Goal: Information Seeking & Learning: Check status

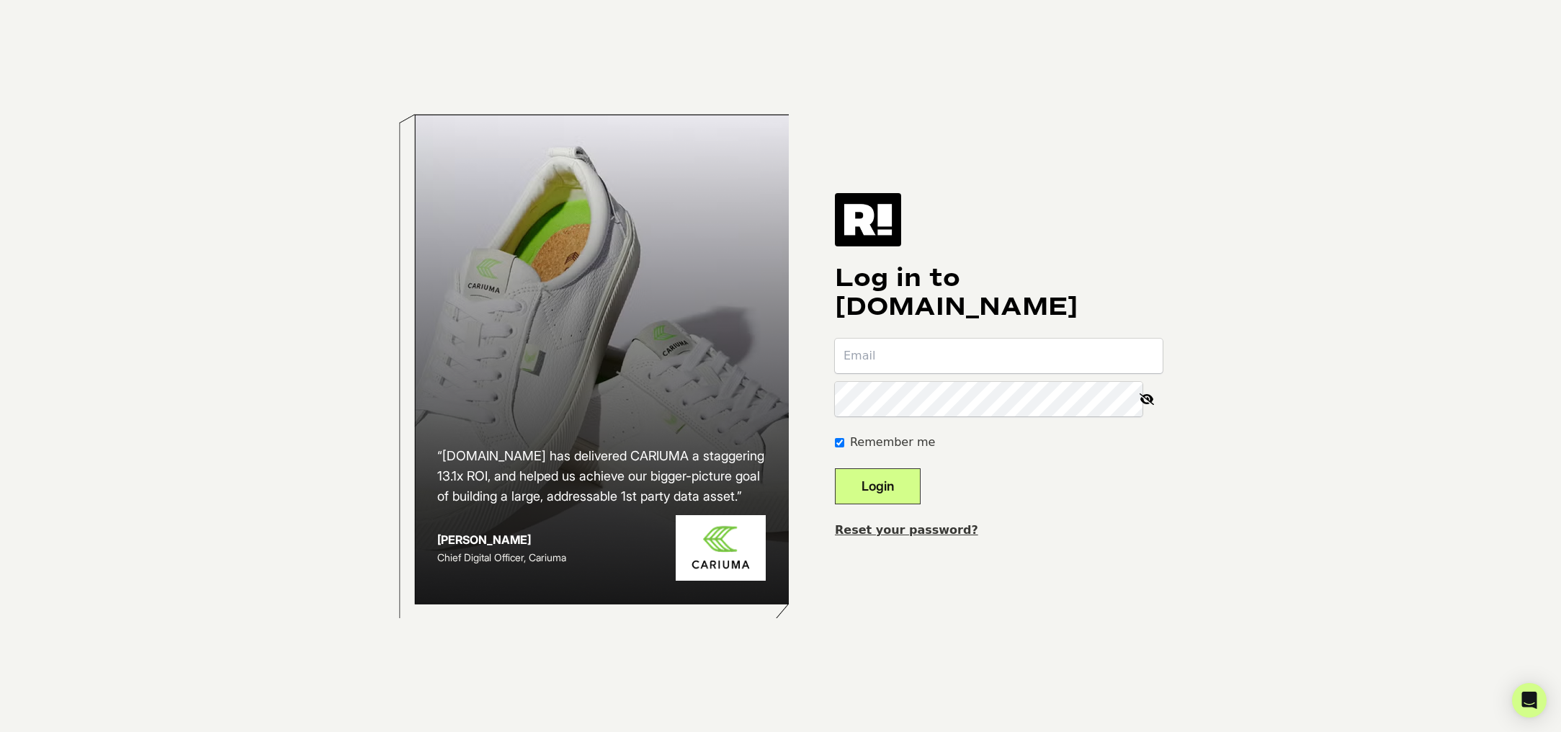
click at [913, 356] on input "email" at bounding box center [999, 356] width 328 height 35
click at [895, 358] on input "email" at bounding box center [999, 356] width 328 height 35
type input "rycarroll@sportsmans.com"
click at [835, 468] on button "Login" at bounding box center [878, 486] width 86 height 36
click at [892, 364] on input "email" at bounding box center [999, 356] width 328 height 35
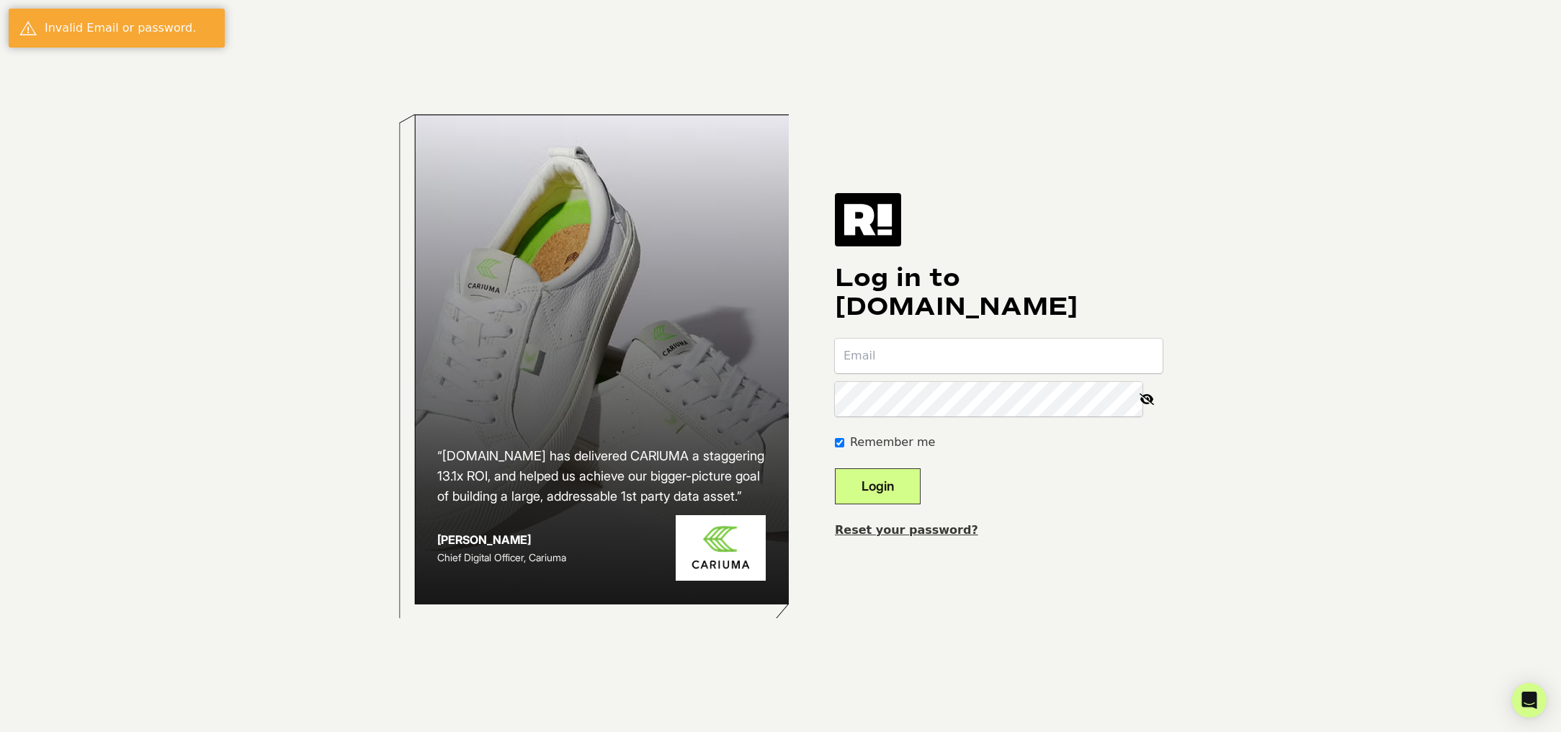
click at [927, 531] on link "Reset your password?" at bounding box center [906, 530] width 143 height 14
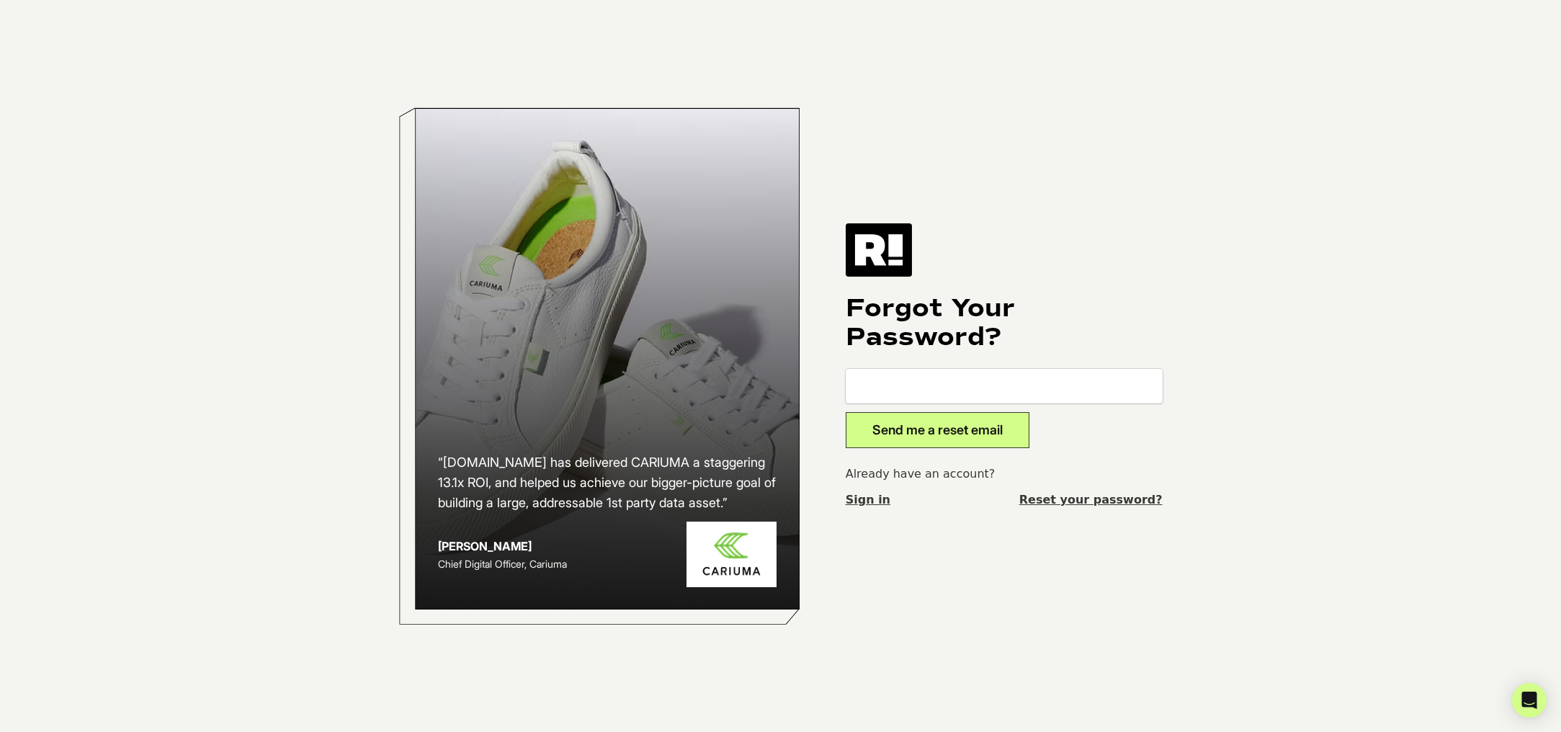
click at [896, 385] on input "email" at bounding box center [1004, 386] width 317 height 35
type input "rycarroll@sportsmans.com"
click at [905, 434] on button "Send me a reset email" at bounding box center [938, 430] width 184 height 36
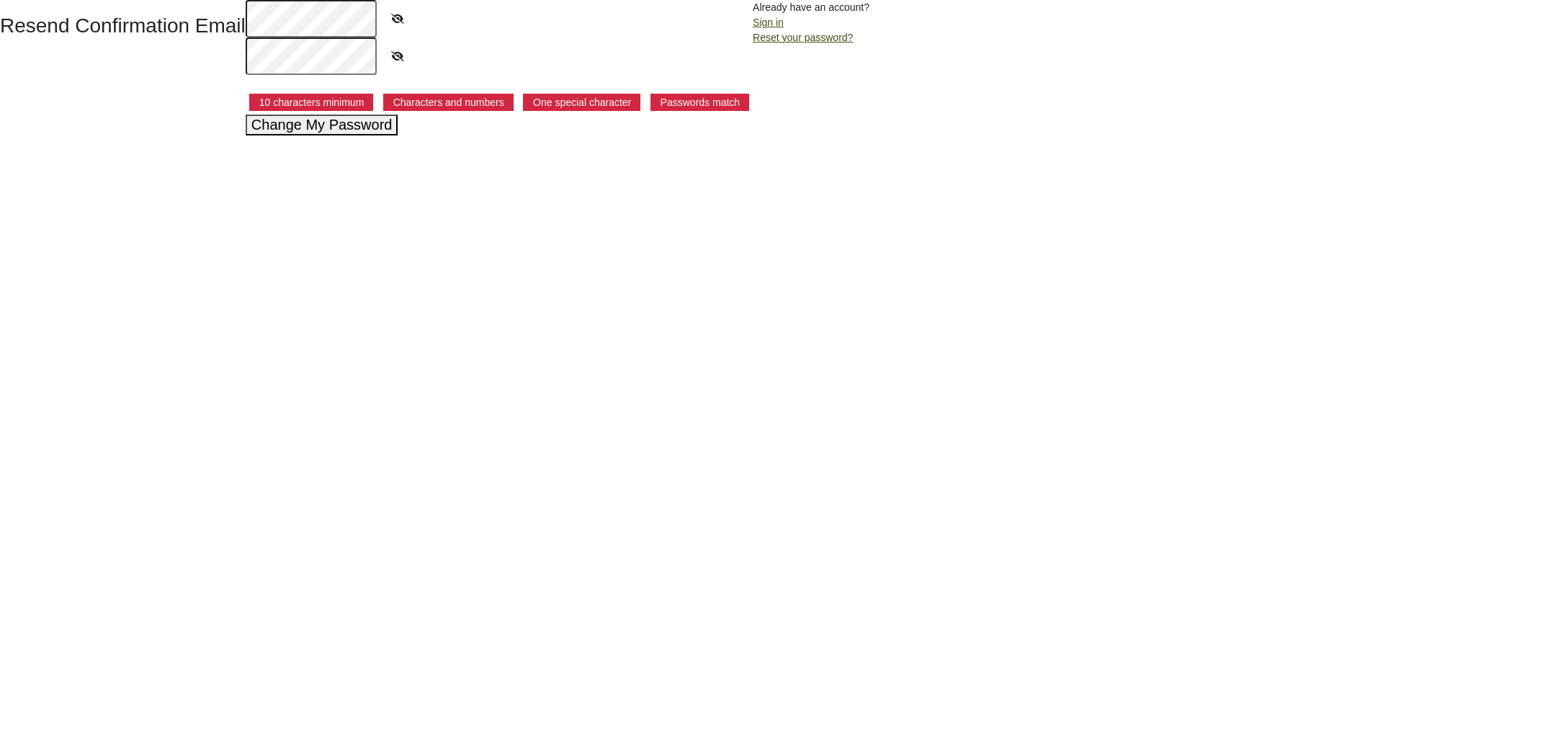
click at [395, 58] on icon at bounding box center [398, 56] width 36 height 33
click at [313, 124] on button "Change My Password" at bounding box center [322, 125] width 153 height 21
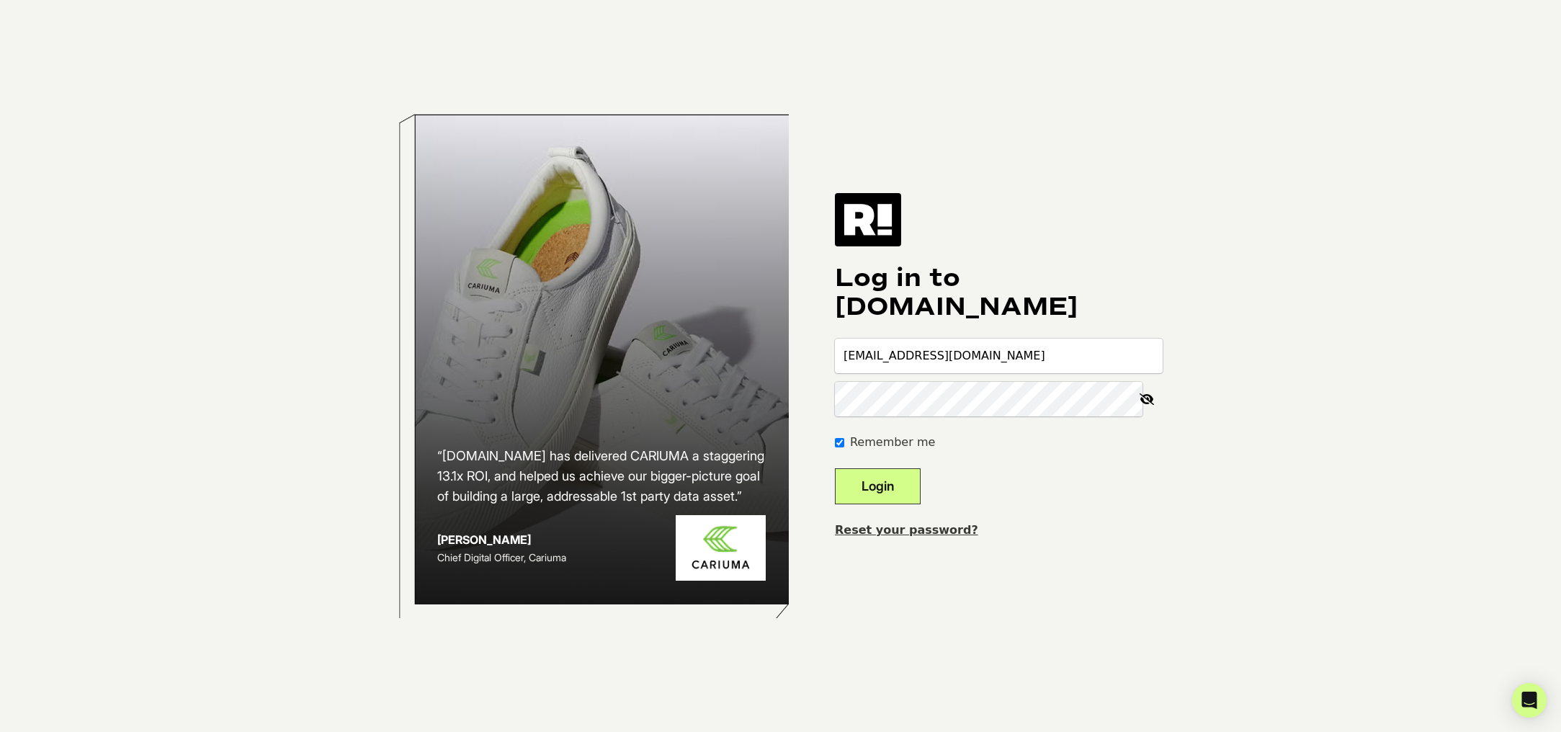
type input "[EMAIL_ADDRESS][DOMAIN_NAME]"
click at [835, 468] on button "Login" at bounding box center [878, 486] width 86 height 36
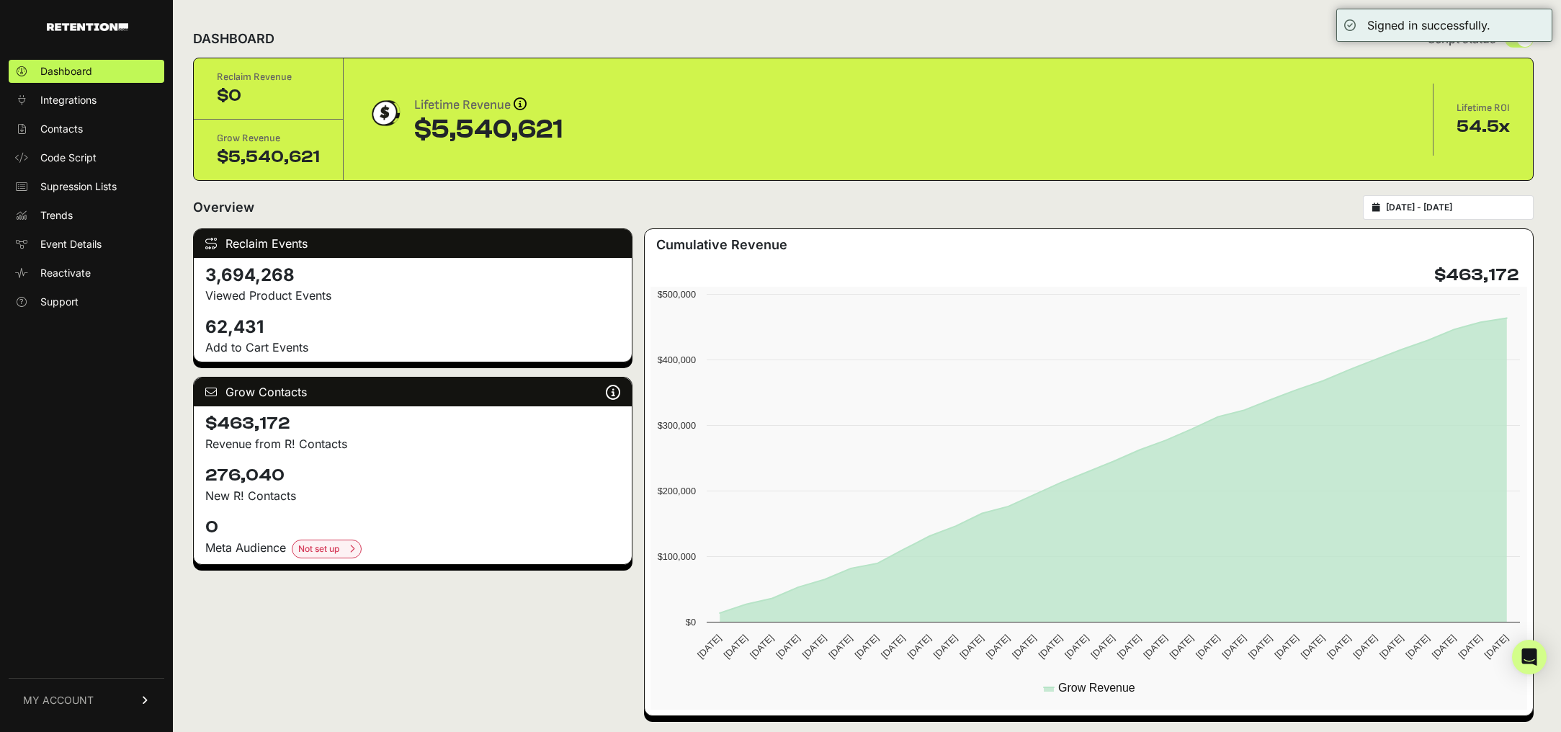
click at [637, 594] on div "Reclaim Events 3,694,268 Viewed Product Events 62,431 Add to Cart Events Grow C…" at bounding box center [863, 472] width 1340 height 488
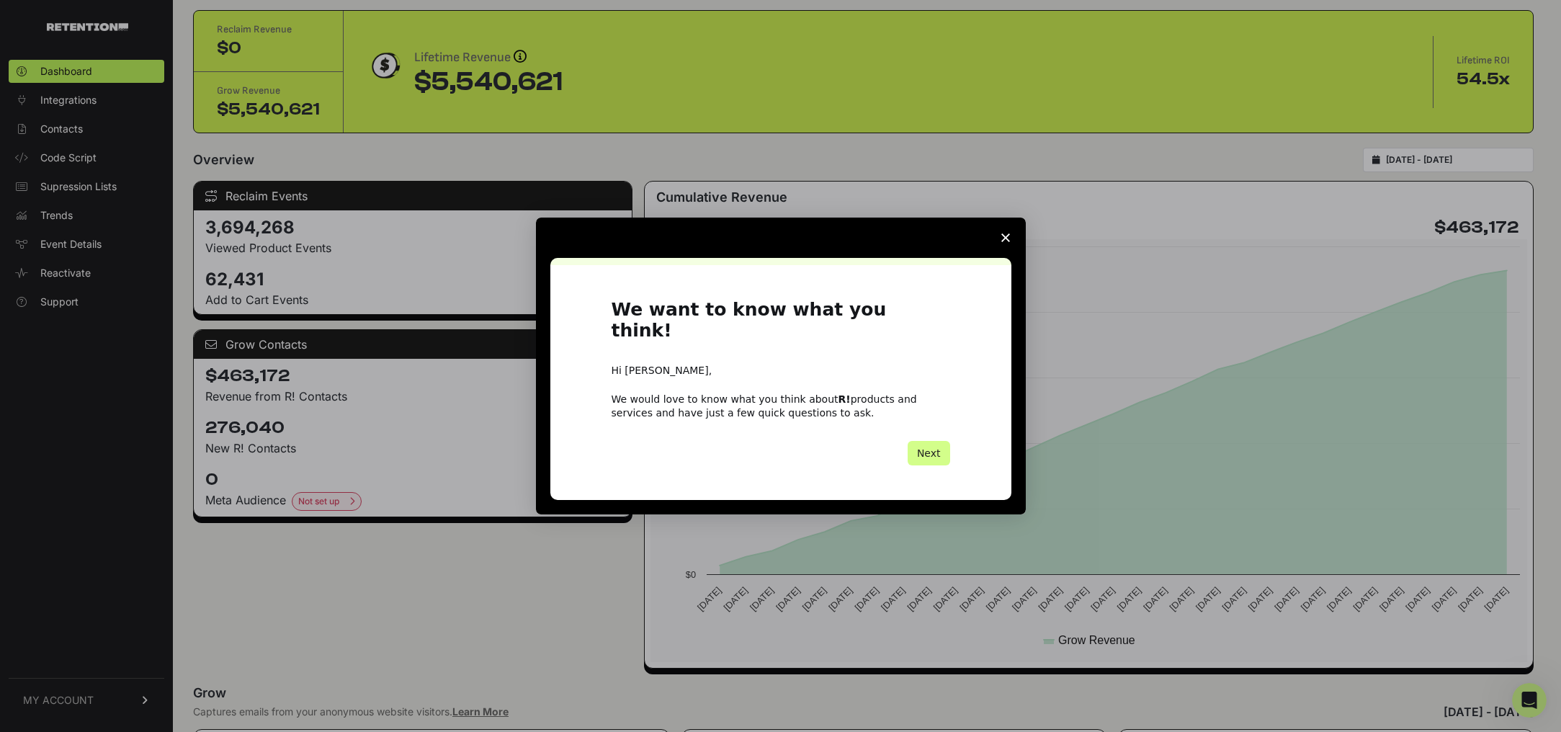
click at [1008, 242] on icon "Close survey" at bounding box center [1005, 237] width 9 height 9
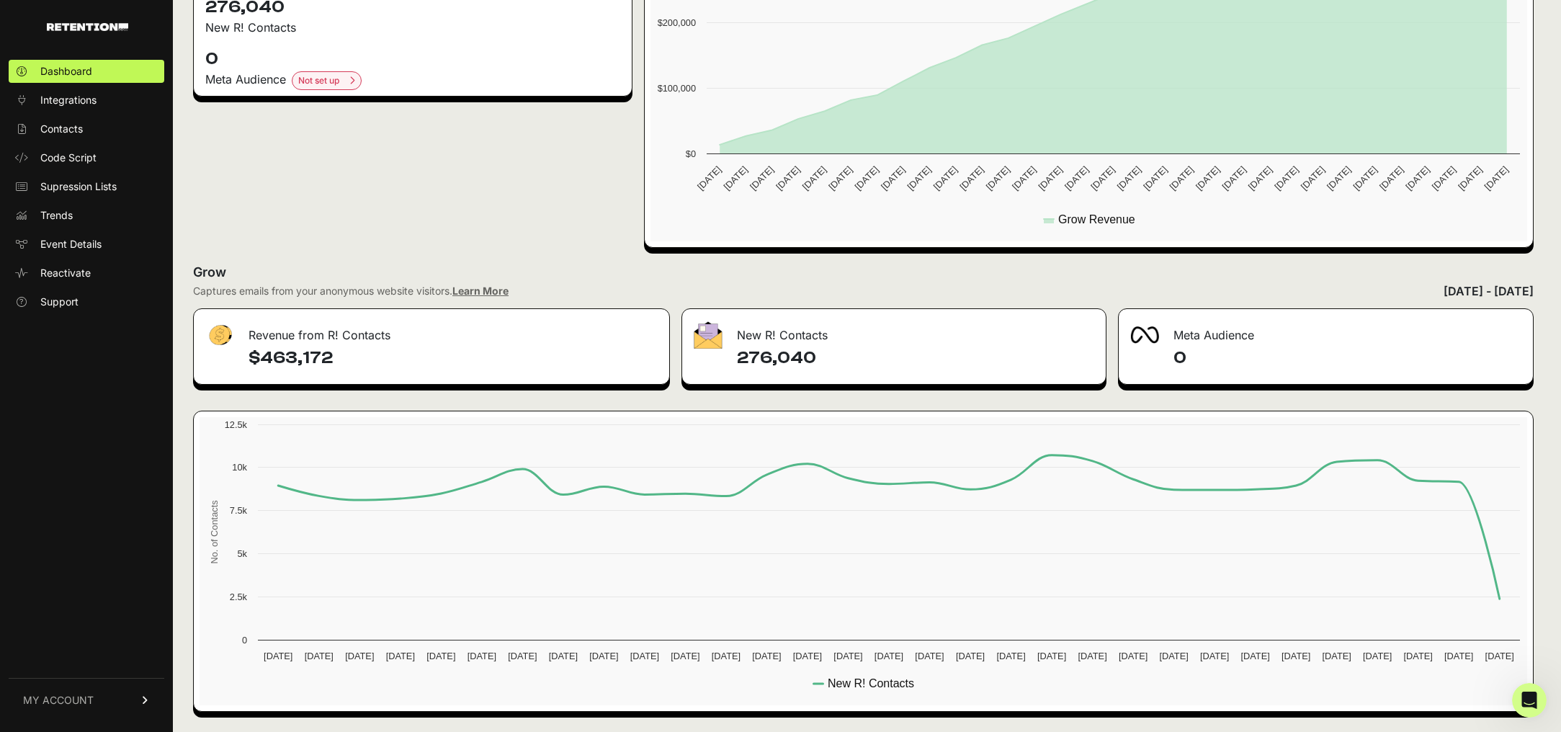
scroll to position [465, 0]
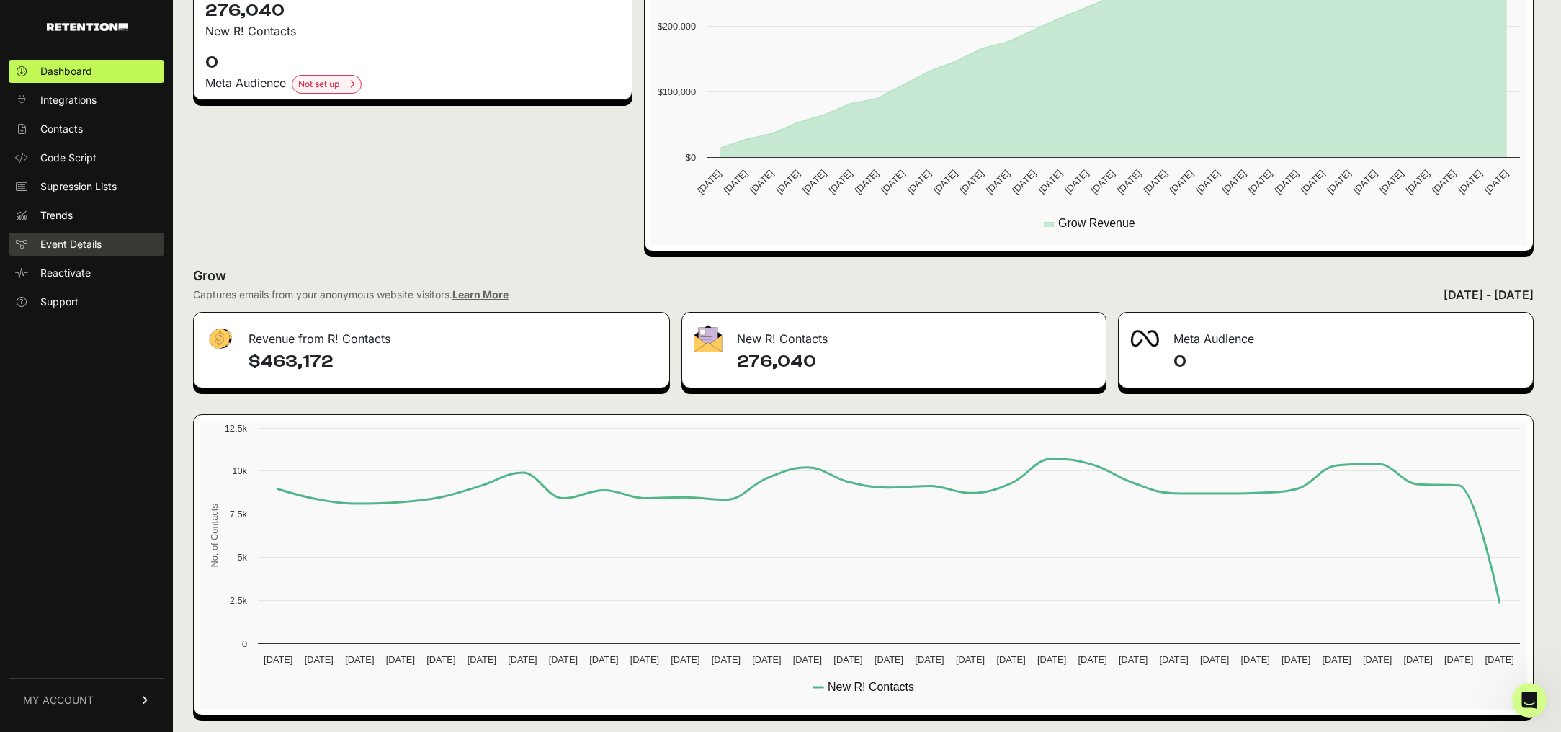
click at [57, 241] on span "Event Details" at bounding box center [70, 244] width 61 height 14
click at [62, 216] on span "Trends" at bounding box center [56, 215] width 32 height 14
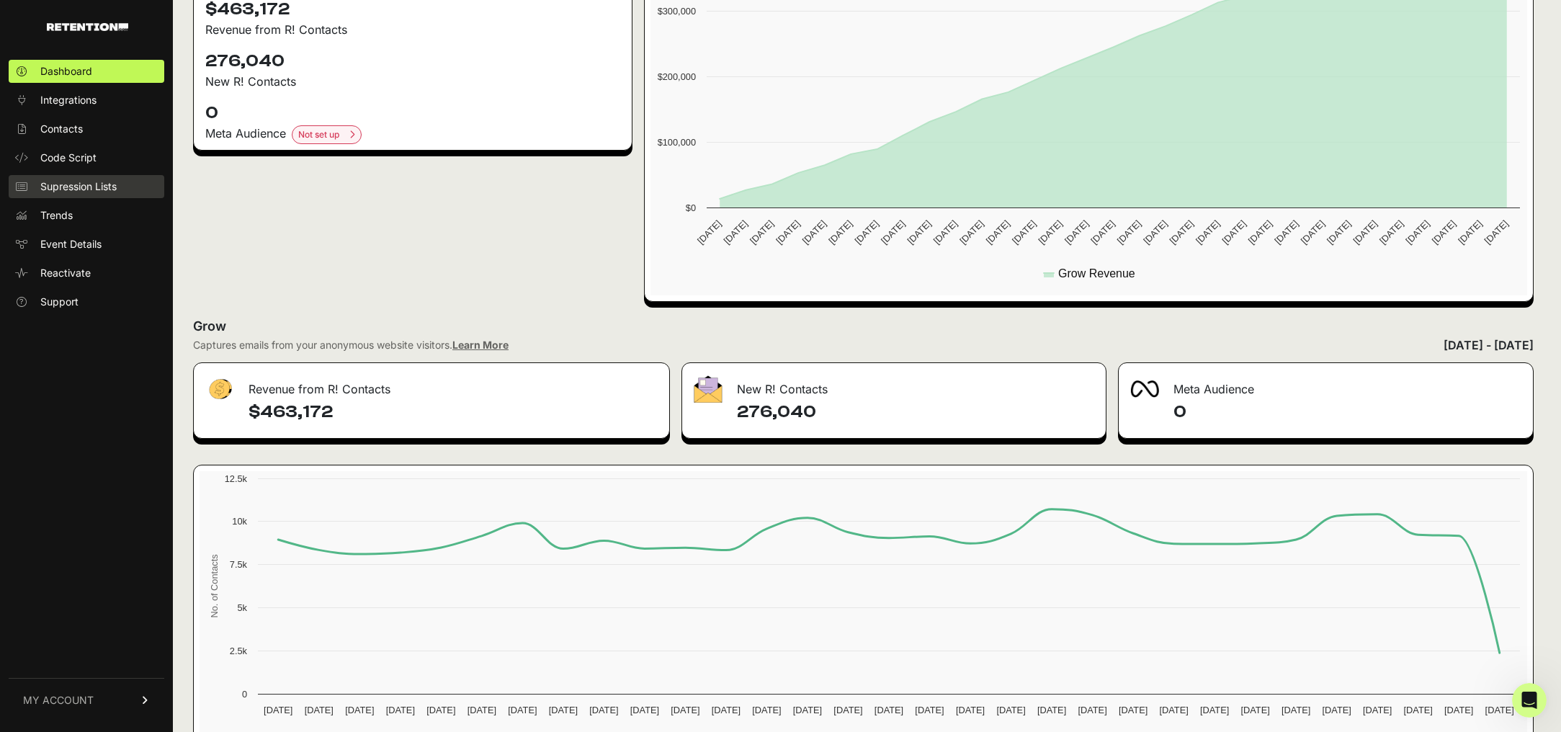
scroll to position [434, 0]
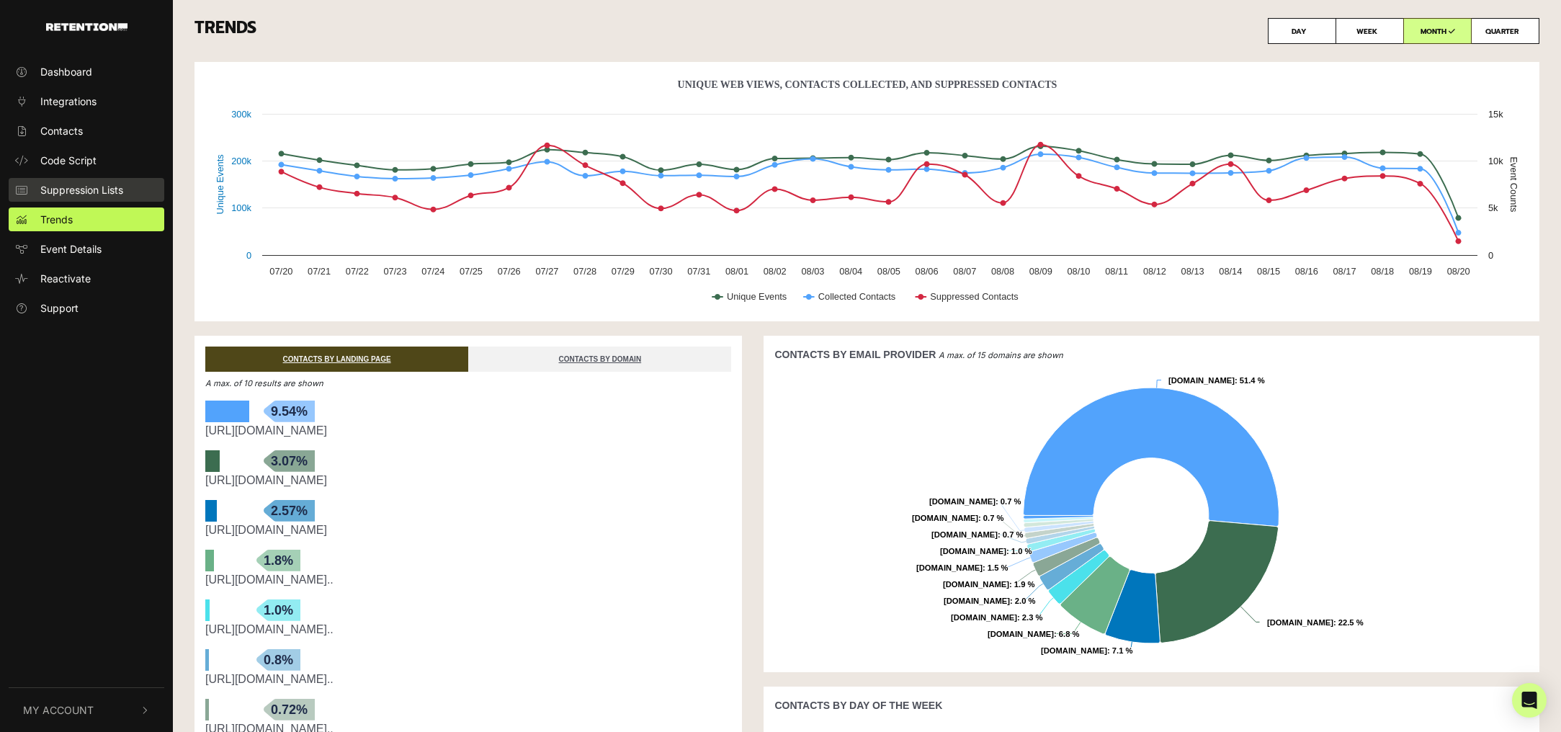
scroll to position [5, 0]
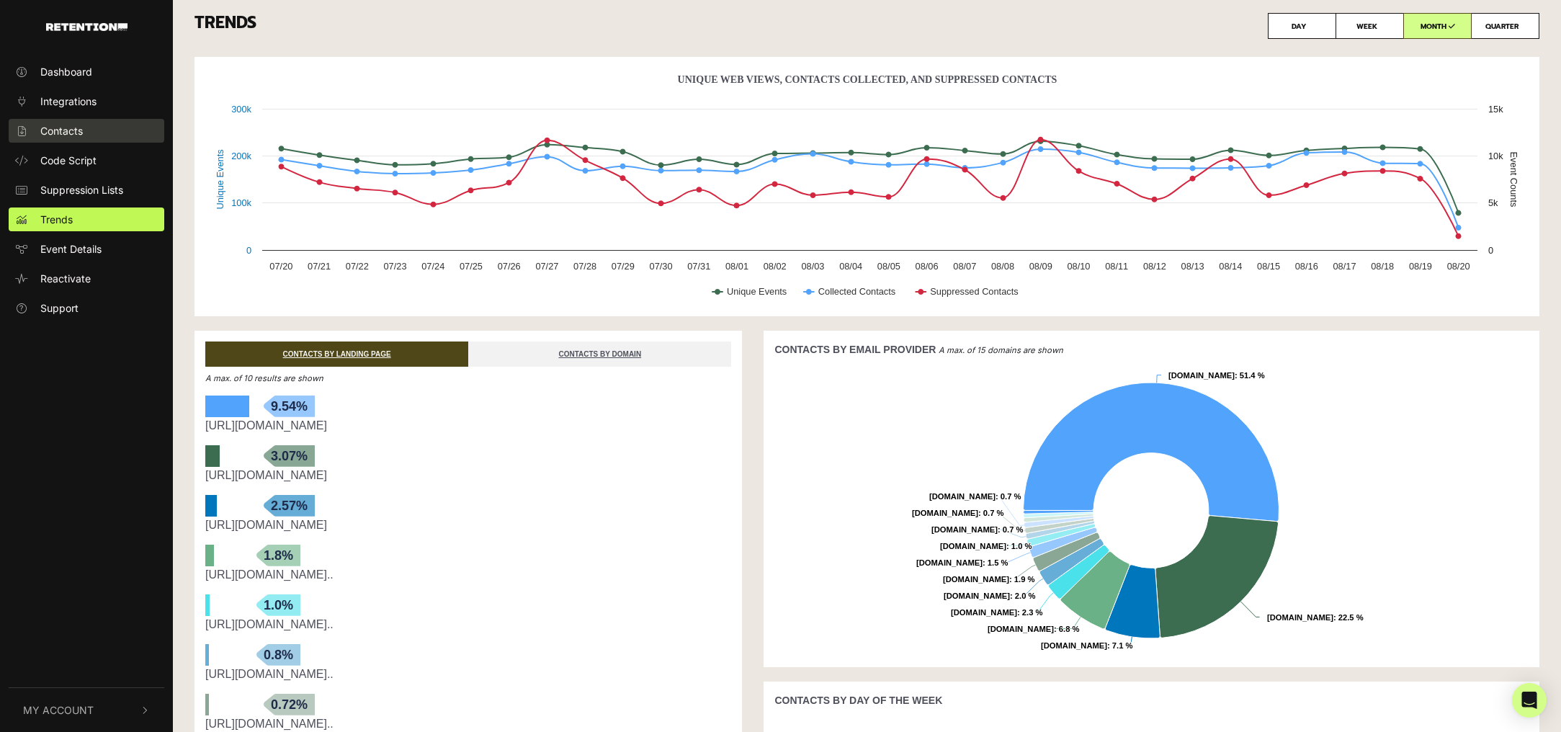
click at [68, 127] on span "Contacts" at bounding box center [61, 130] width 42 height 15
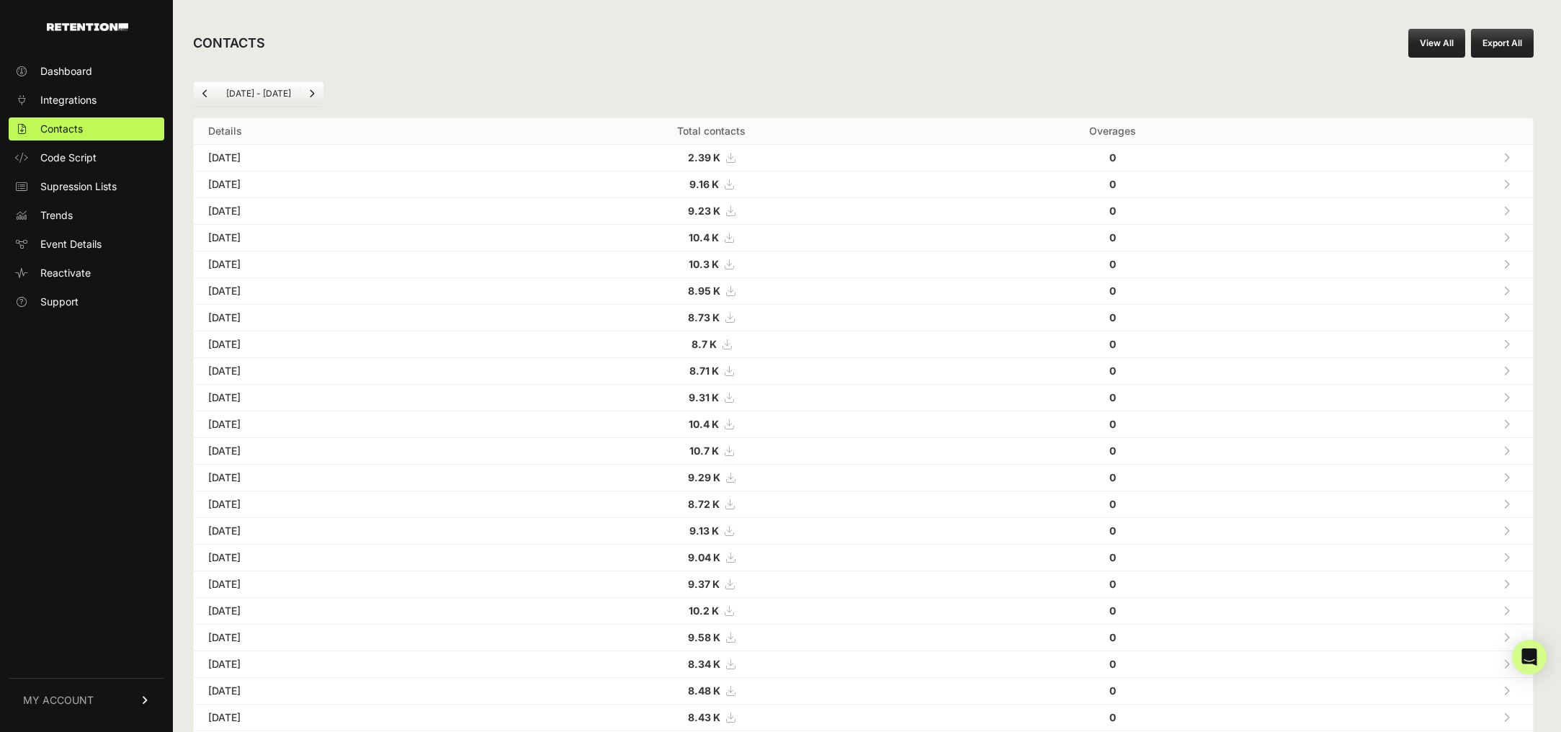
click at [207, 94] on icon "Previous" at bounding box center [205, 93] width 6 height 9
click at [202, 89] on icon "Previous" at bounding box center [205, 93] width 6 height 9
click at [207, 94] on link "Previous" at bounding box center [205, 93] width 23 height 23
click at [207, 92] on icon "Previous" at bounding box center [205, 93] width 6 height 9
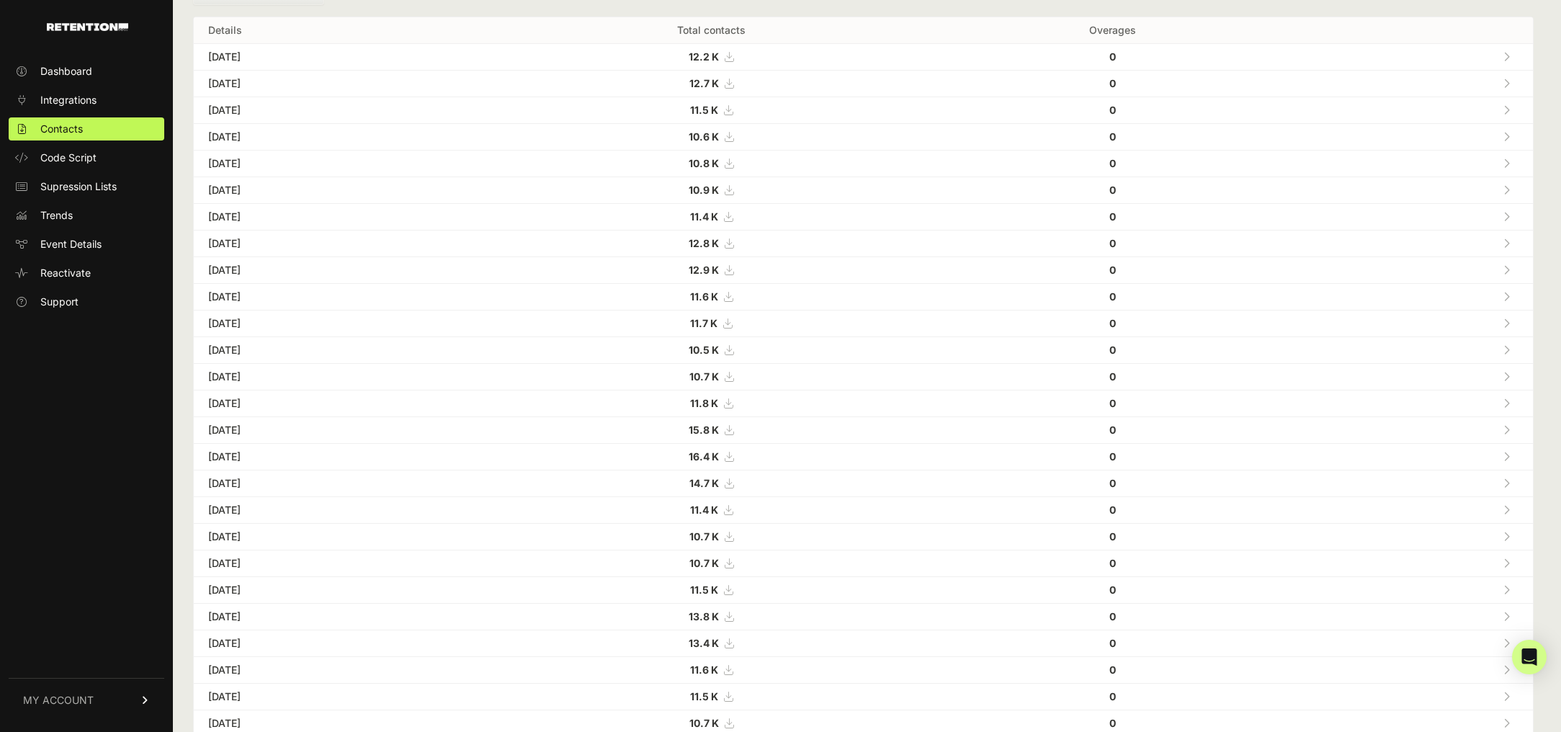
scroll to position [68, 0]
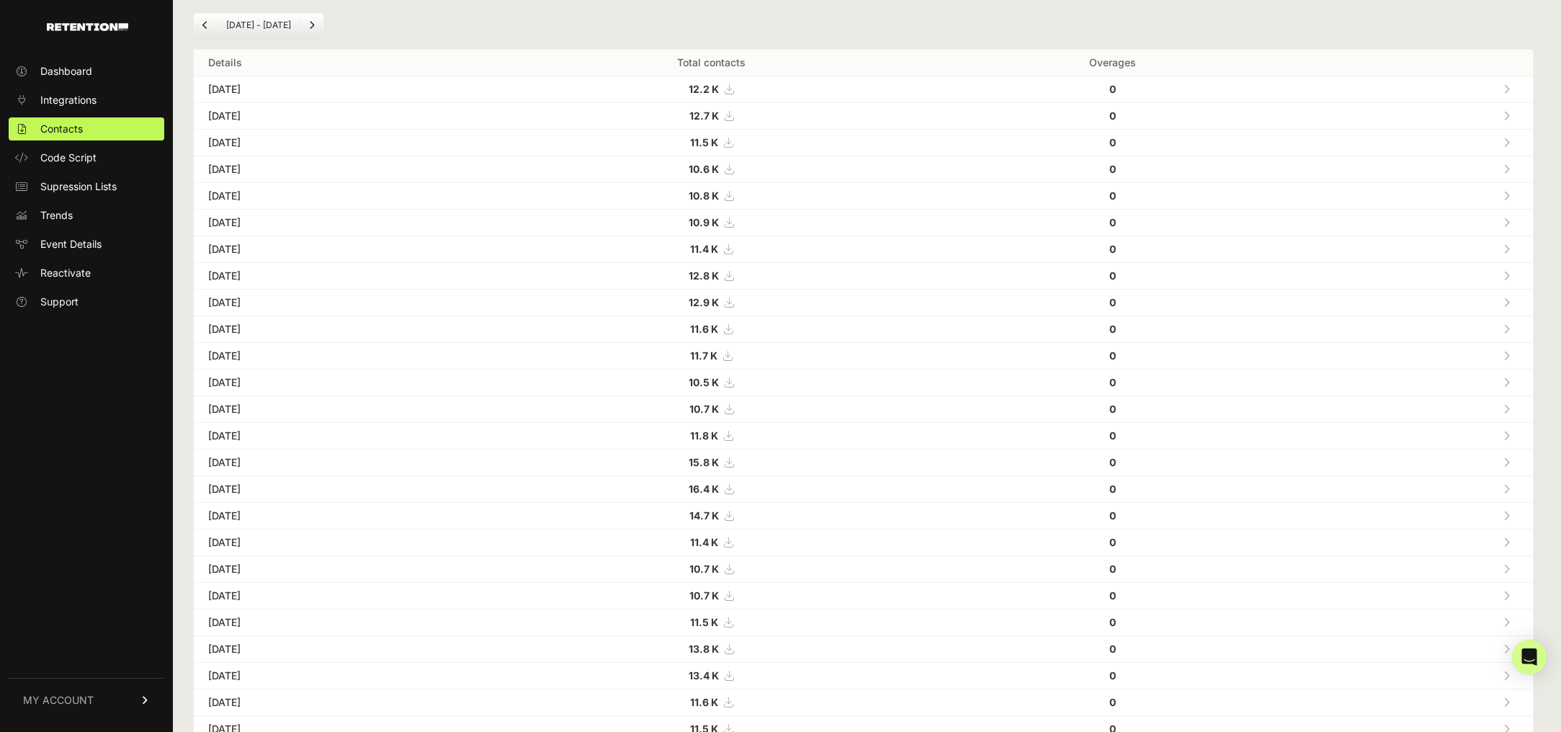
click at [199, 27] on link "Previous" at bounding box center [205, 25] width 23 height 23
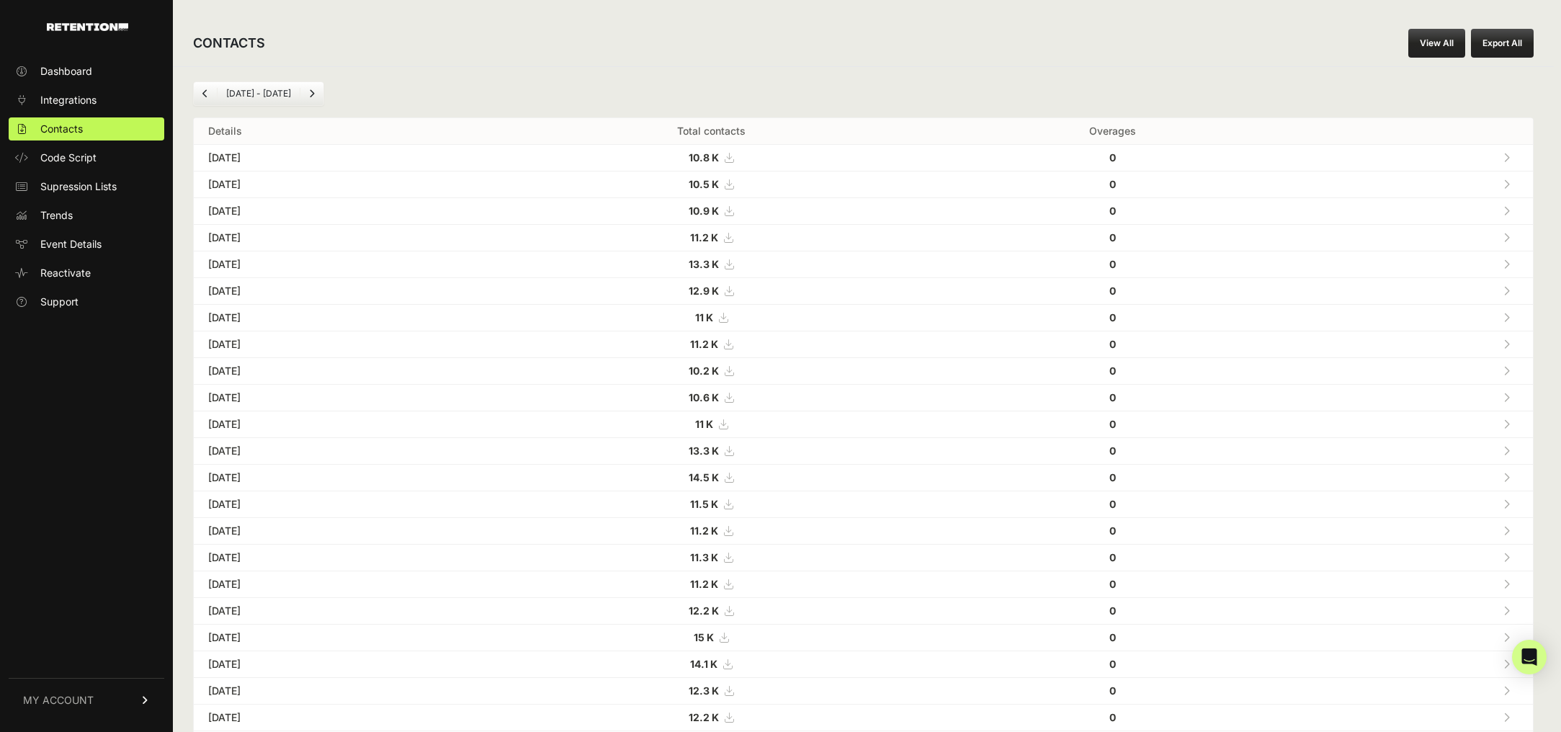
click at [315, 93] on icon "Next" at bounding box center [312, 93] width 6 height 9
click at [313, 97] on icon "Next" at bounding box center [312, 93] width 6 height 9
click at [318, 97] on link "Next" at bounding box center [311, 93] width 23 height 23
click at [434, 50] on div "CONTACTS View All Export All" at bounding box center [863, 43] width 1381 height 46
click at [1496, 47] on button "Export All" at bounding box center [1502, 43] width 63 height 29
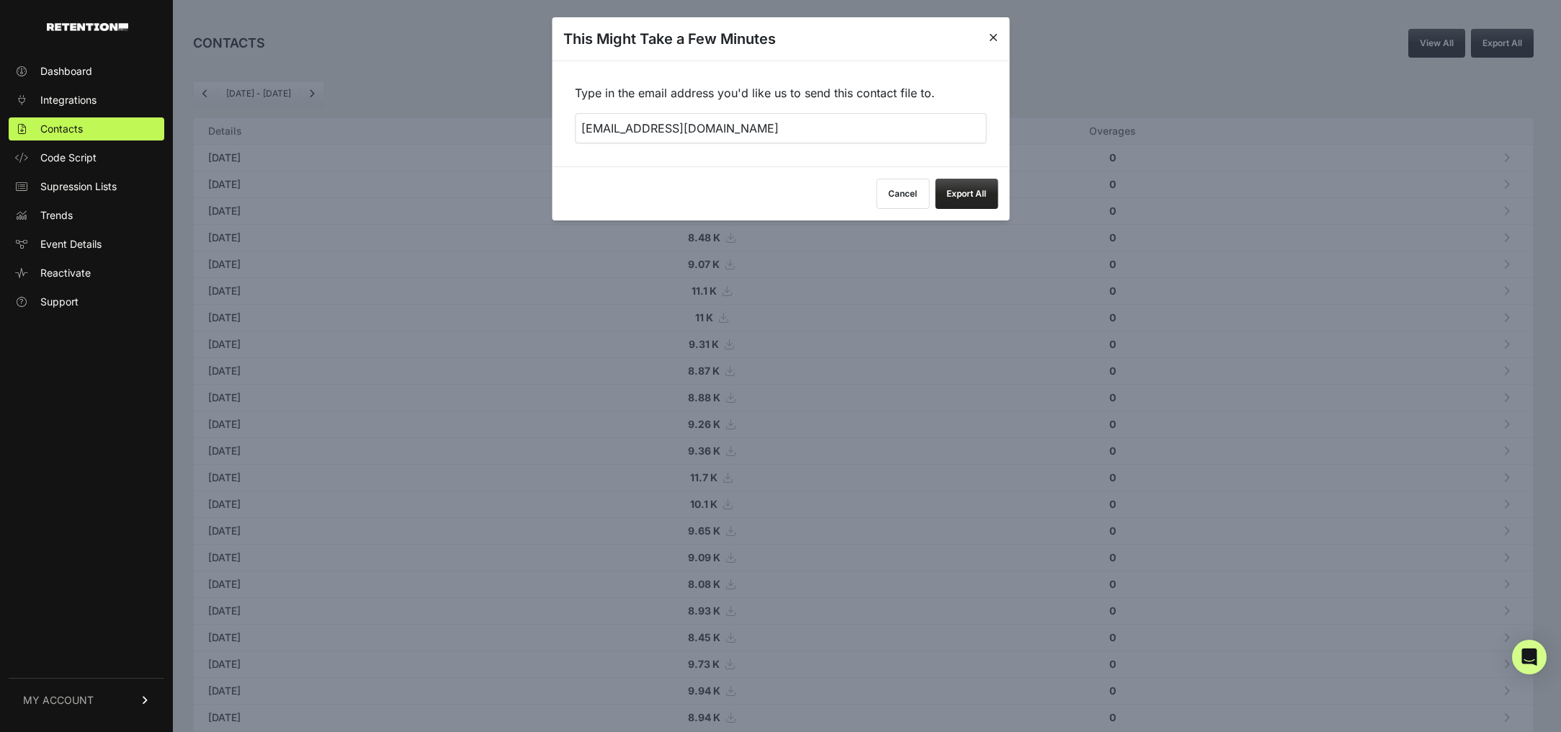
click at [963, 191] on button "Export All" at bounding box center [966, 194] width 63 height 30
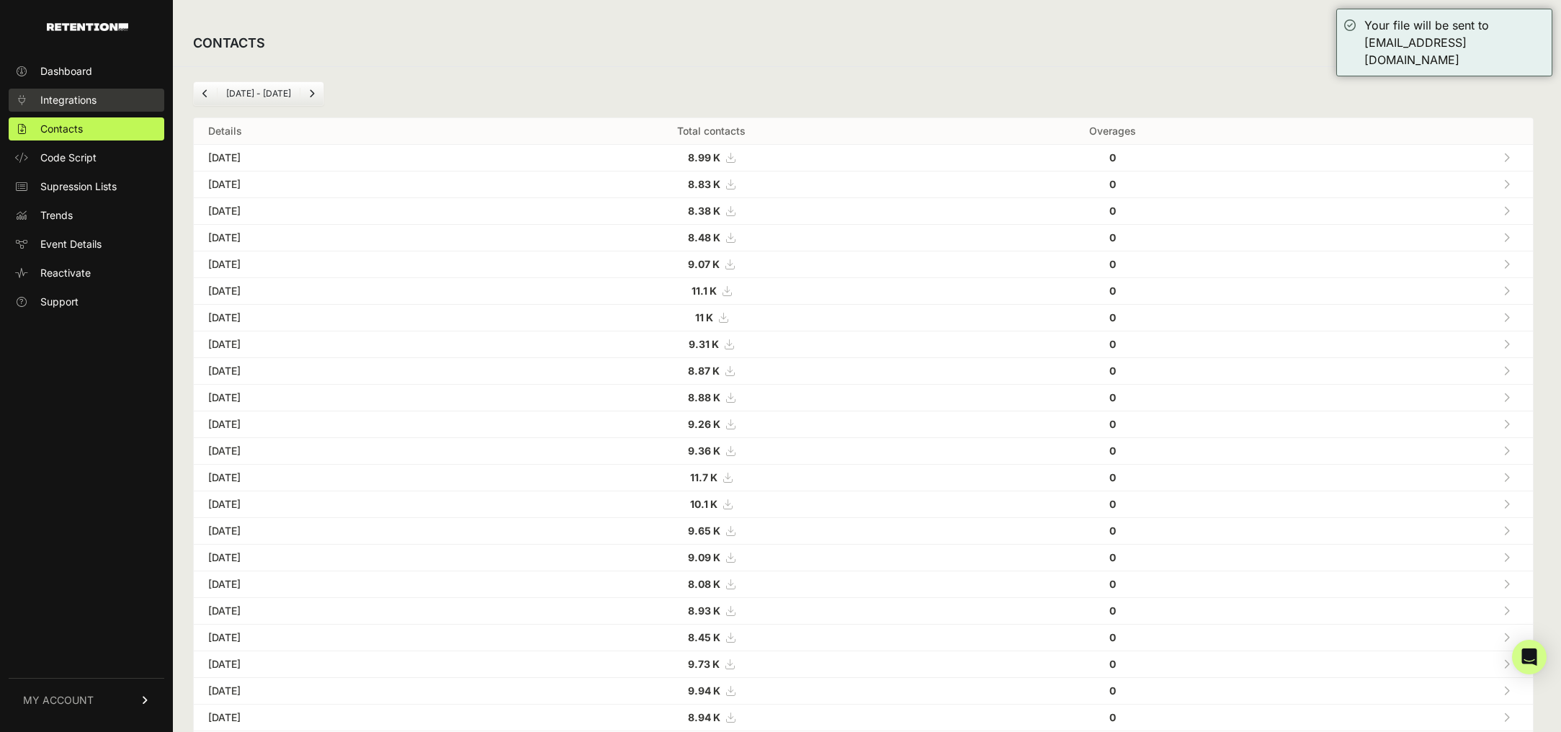
click at [75, 99] on span "Integrations" at bounding box center [68, 100] width 56 height 14
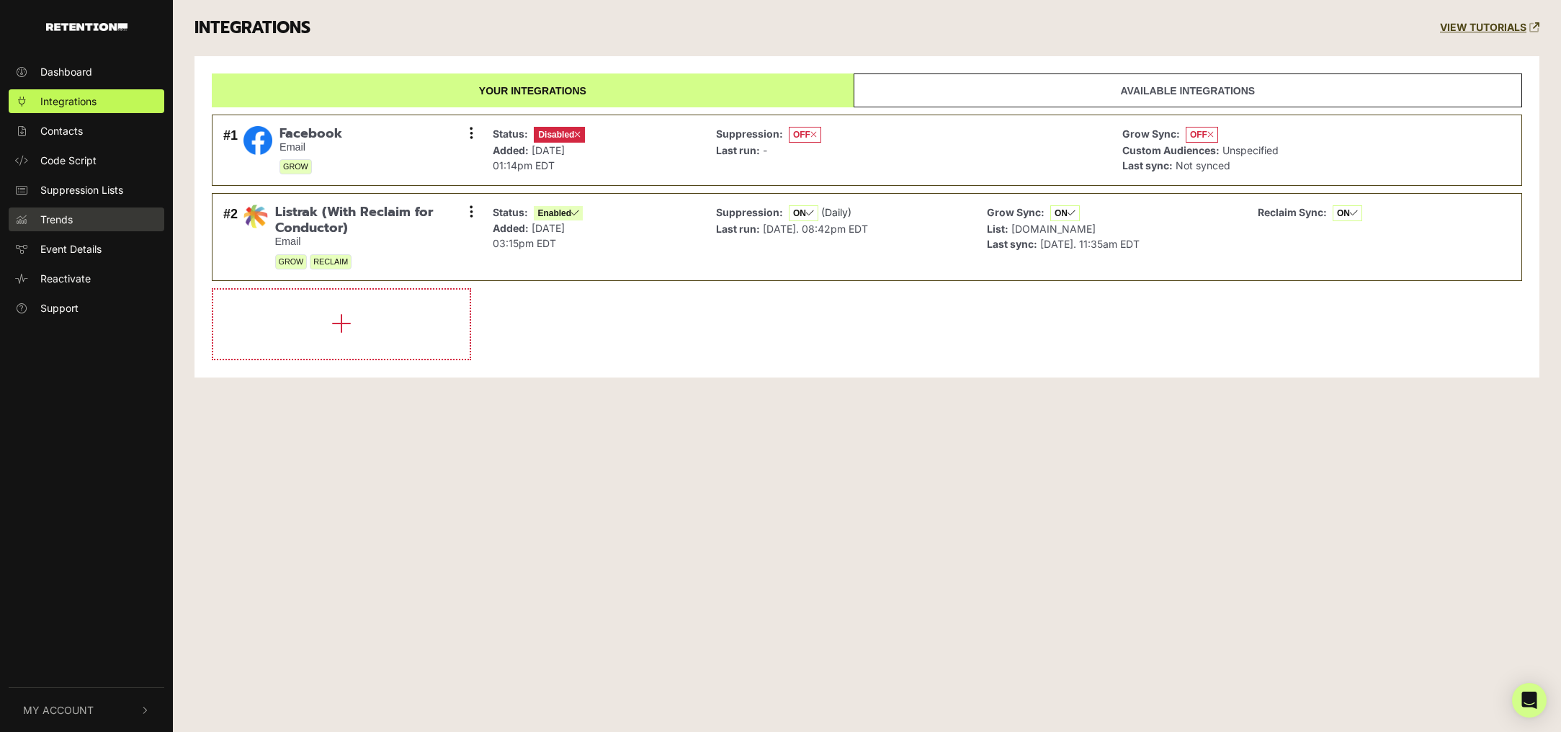
click at [58, 218] on span "Trends" at bounding box center [56, 219] width 32 height 15
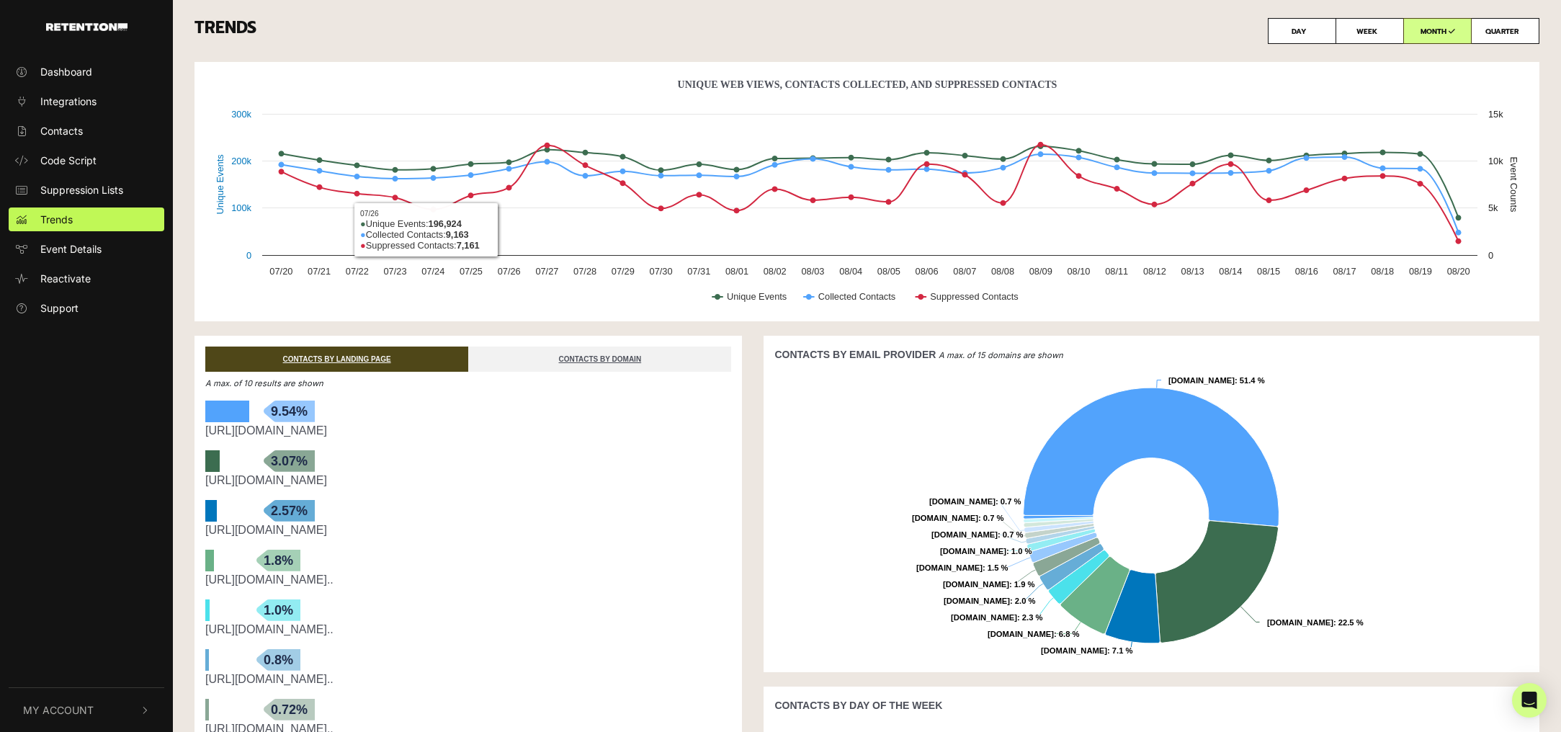
scroll to position [25, 0]
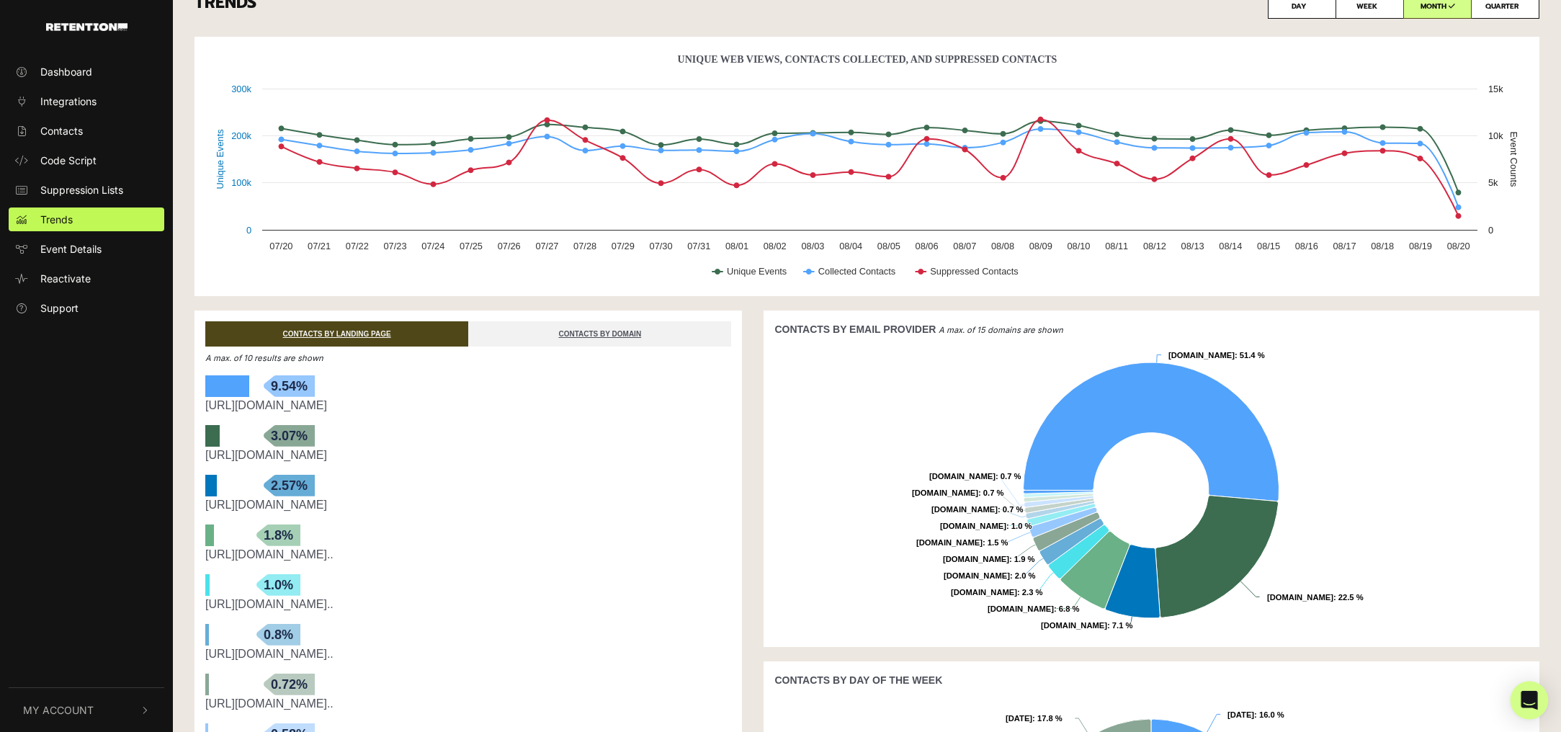
click at [1536, 702] on div "Open Intercom Messenger" at bounding box center [1529, 700] width 38 height 38
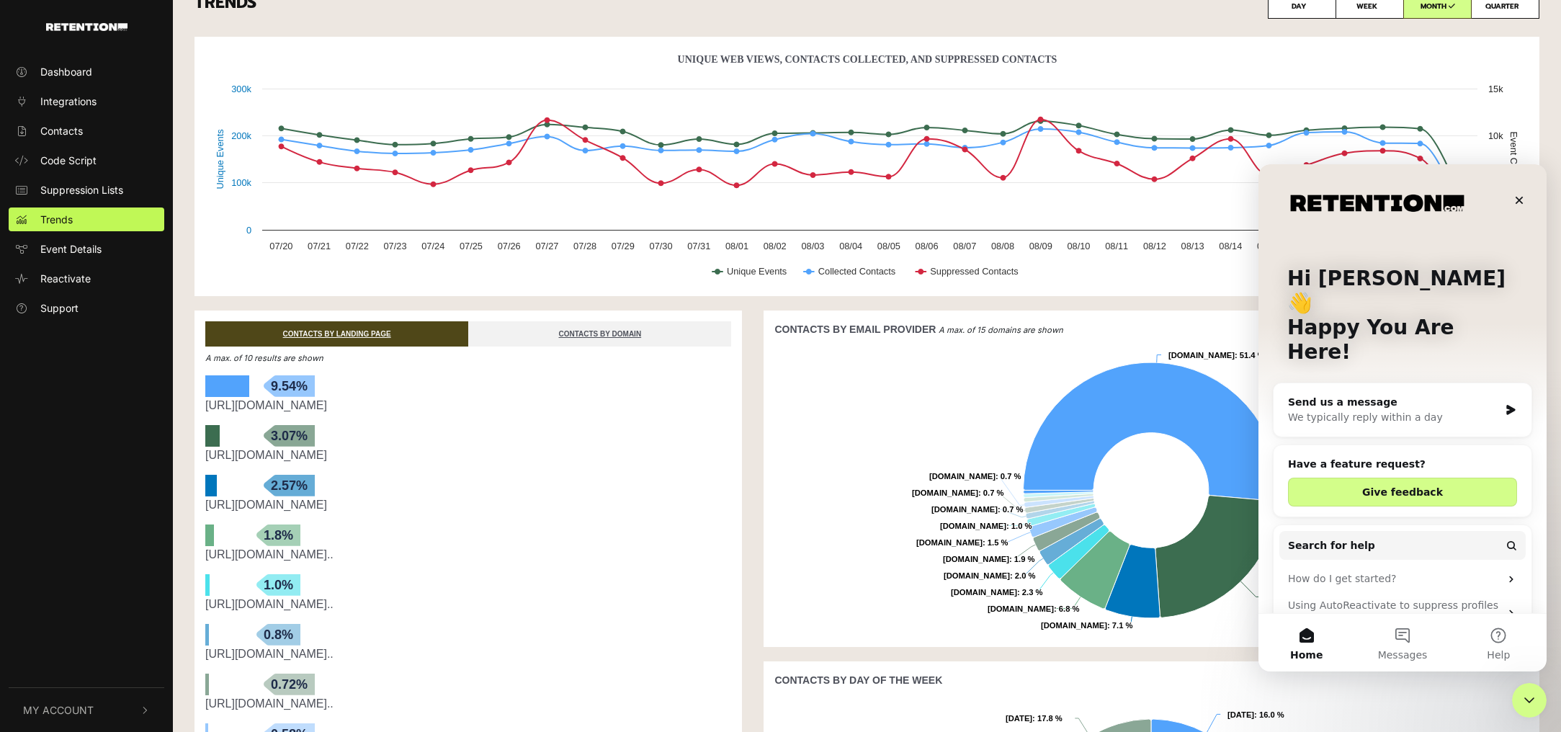
scroll to position [0, 0]
click at [1526, 202] on div "Close" at bounding box center [1519, 200] width 26 height 26
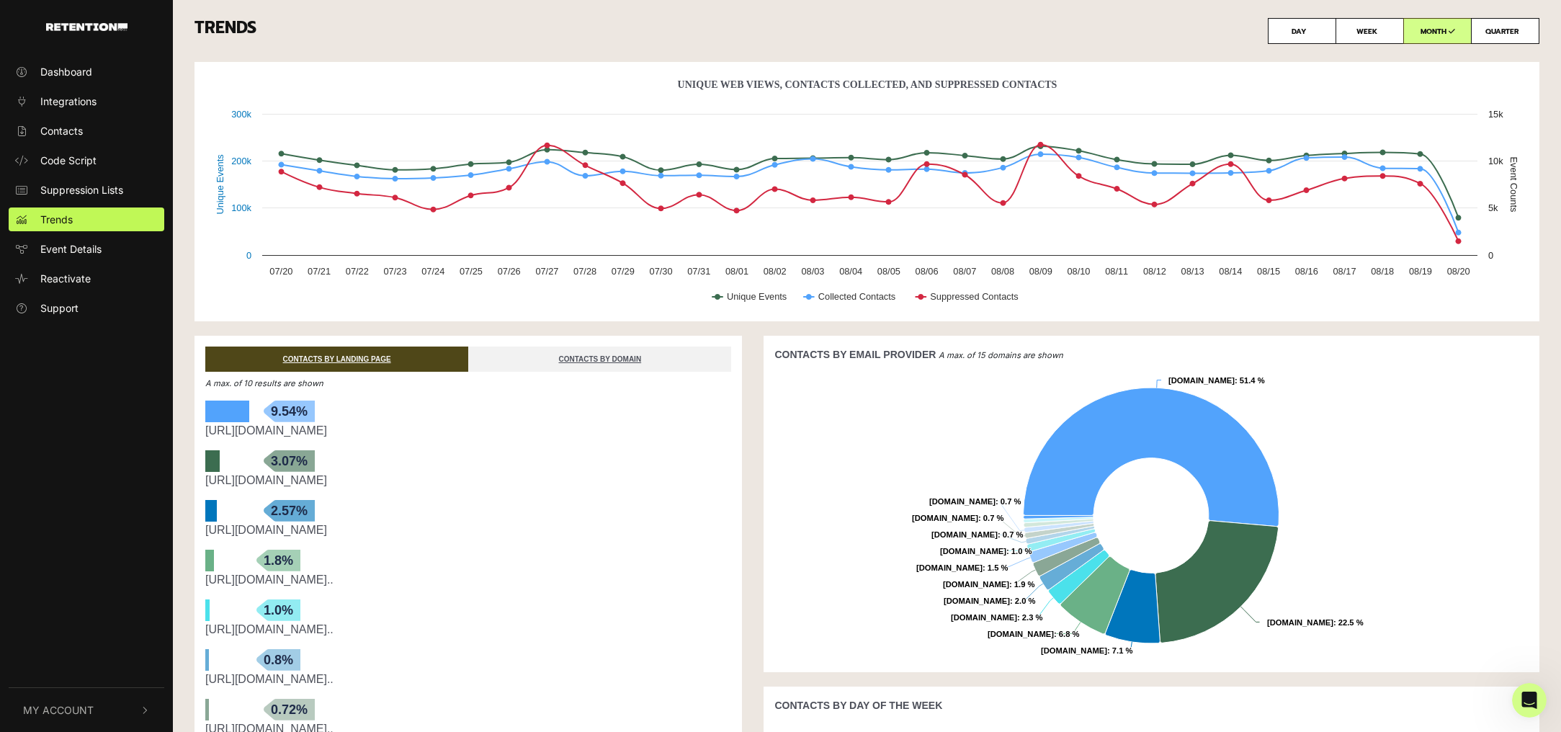
click at [1499, 30] on label "QUARTER" at bounding box center [1505, 31] width 68 height 26
radio input "true"
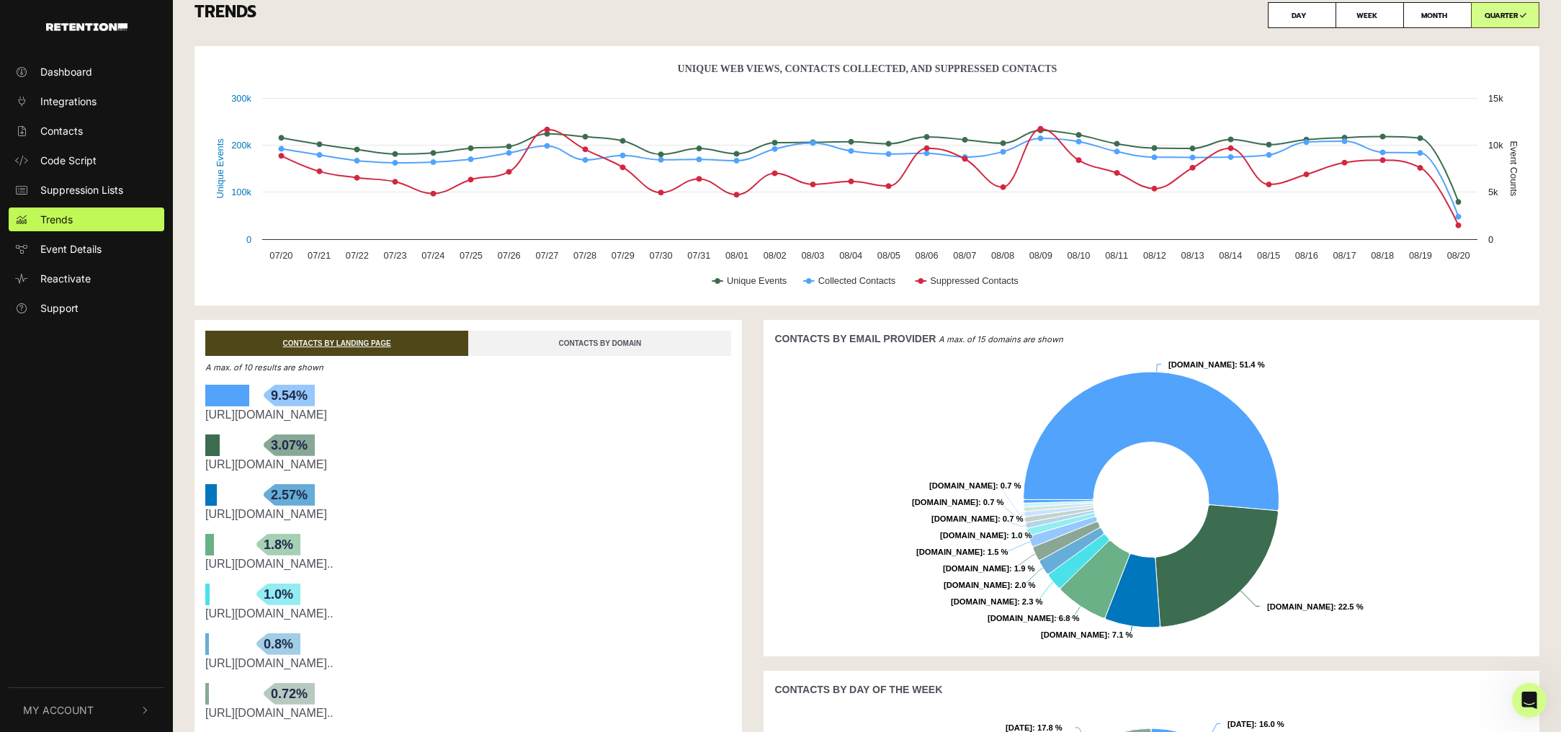
click at [581, 342] on link "CONTACTS BY DOMAIN" at bounding box center [599, 343] width 263 height 25
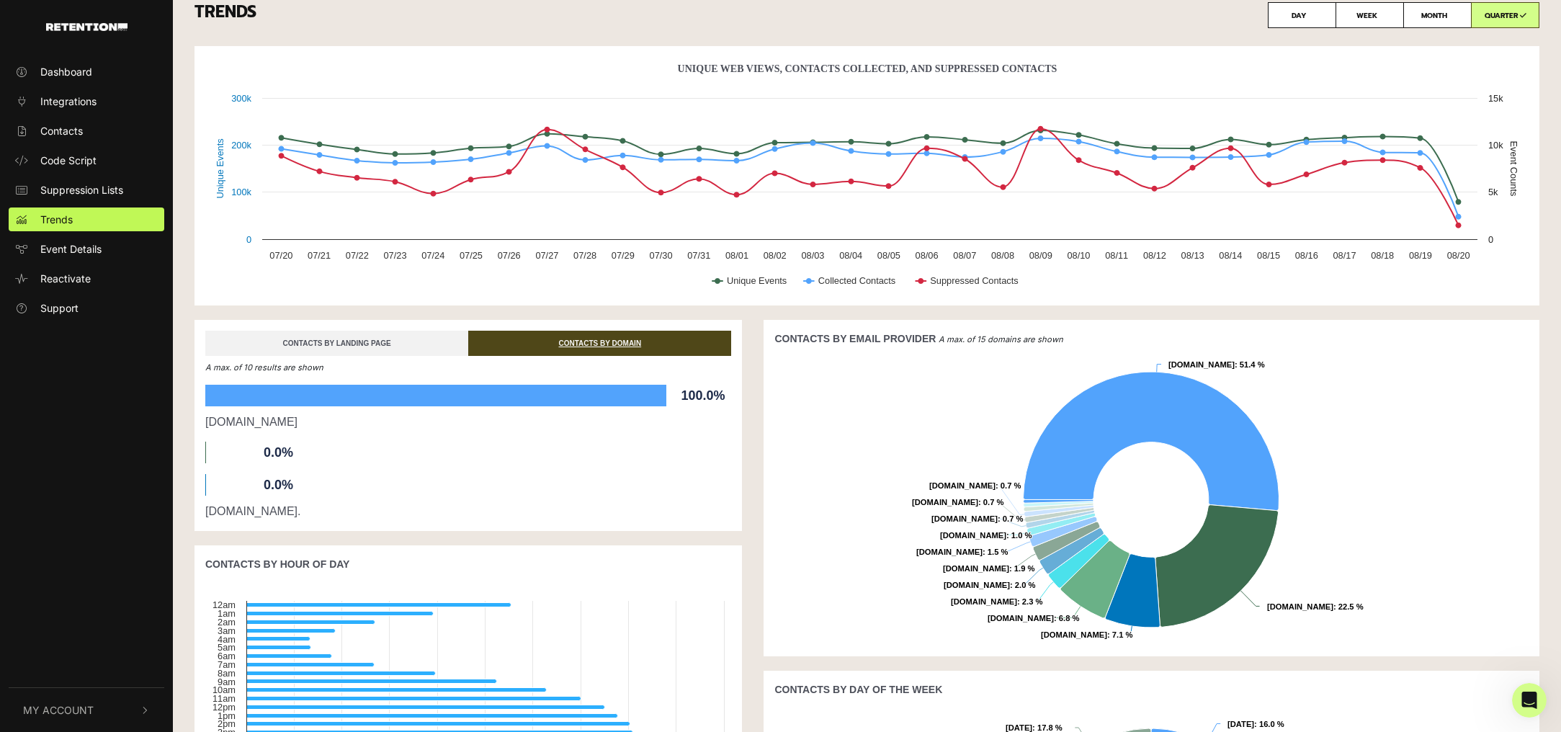
click at [359, 342] on link "CONTACTS BY LANDING PAGE" at bounding box center [336, 343] width 263 height 25
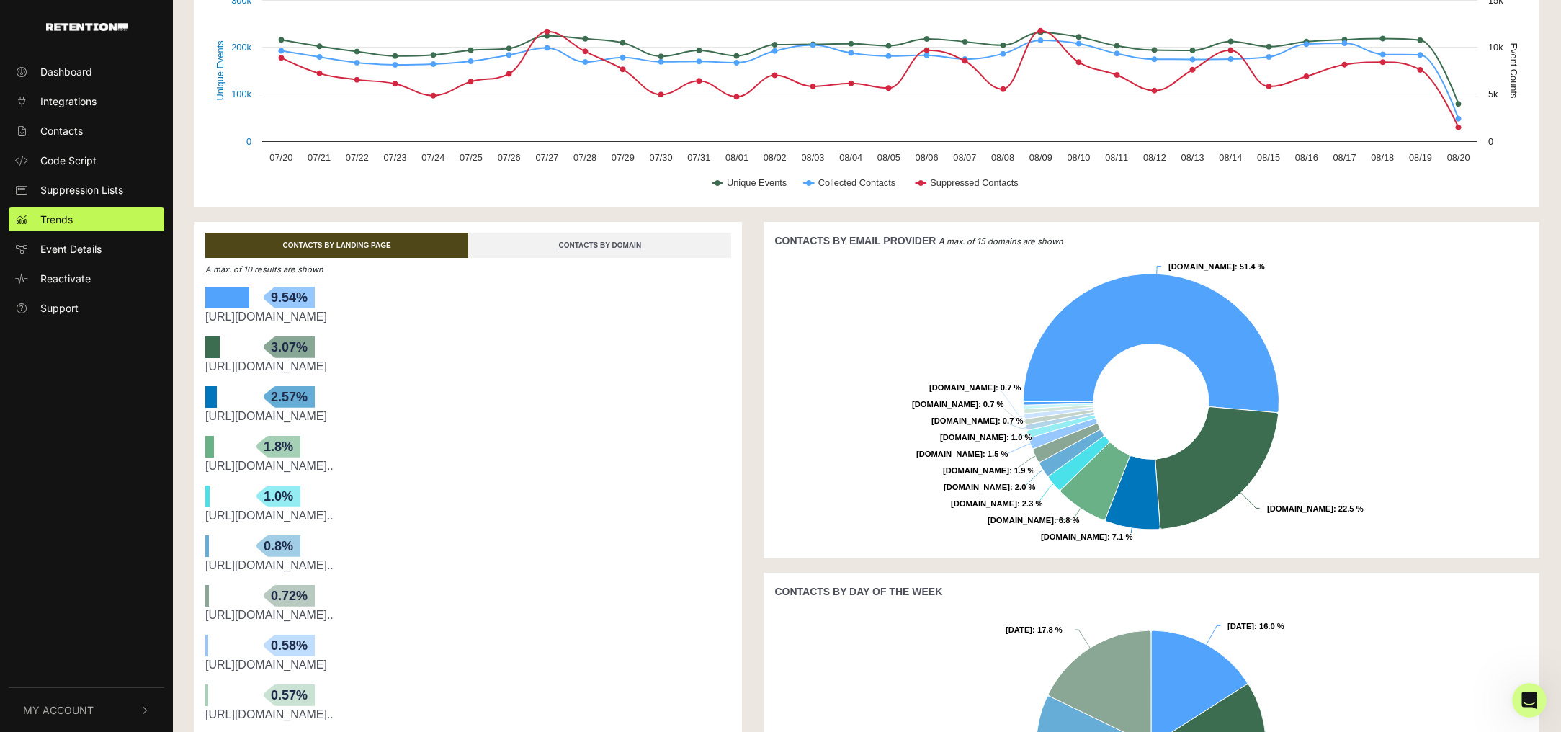
scroll to position [7, 0]
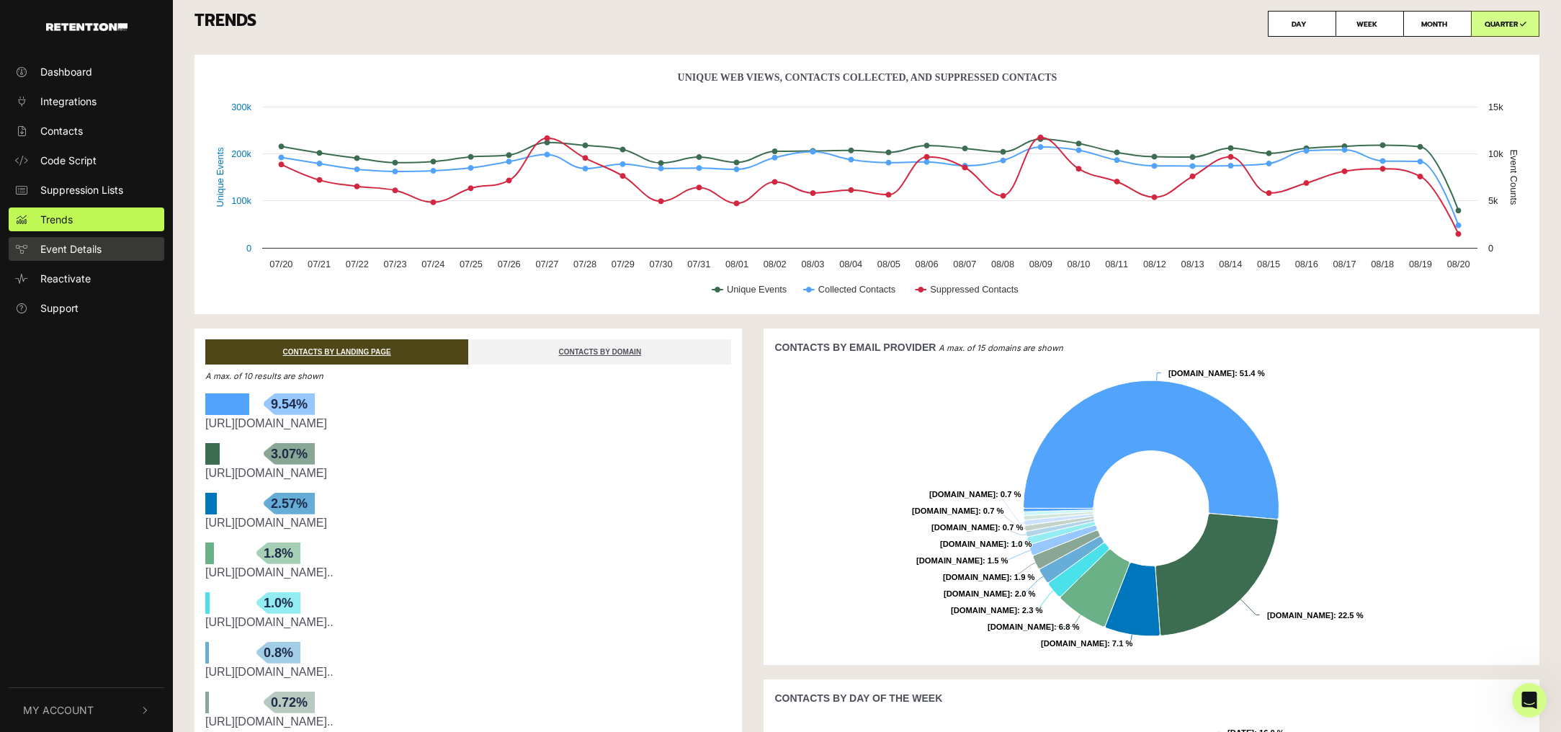
click at [60, 247] on span "Event Details" at bounding box center [70, 248] width 61 height 15
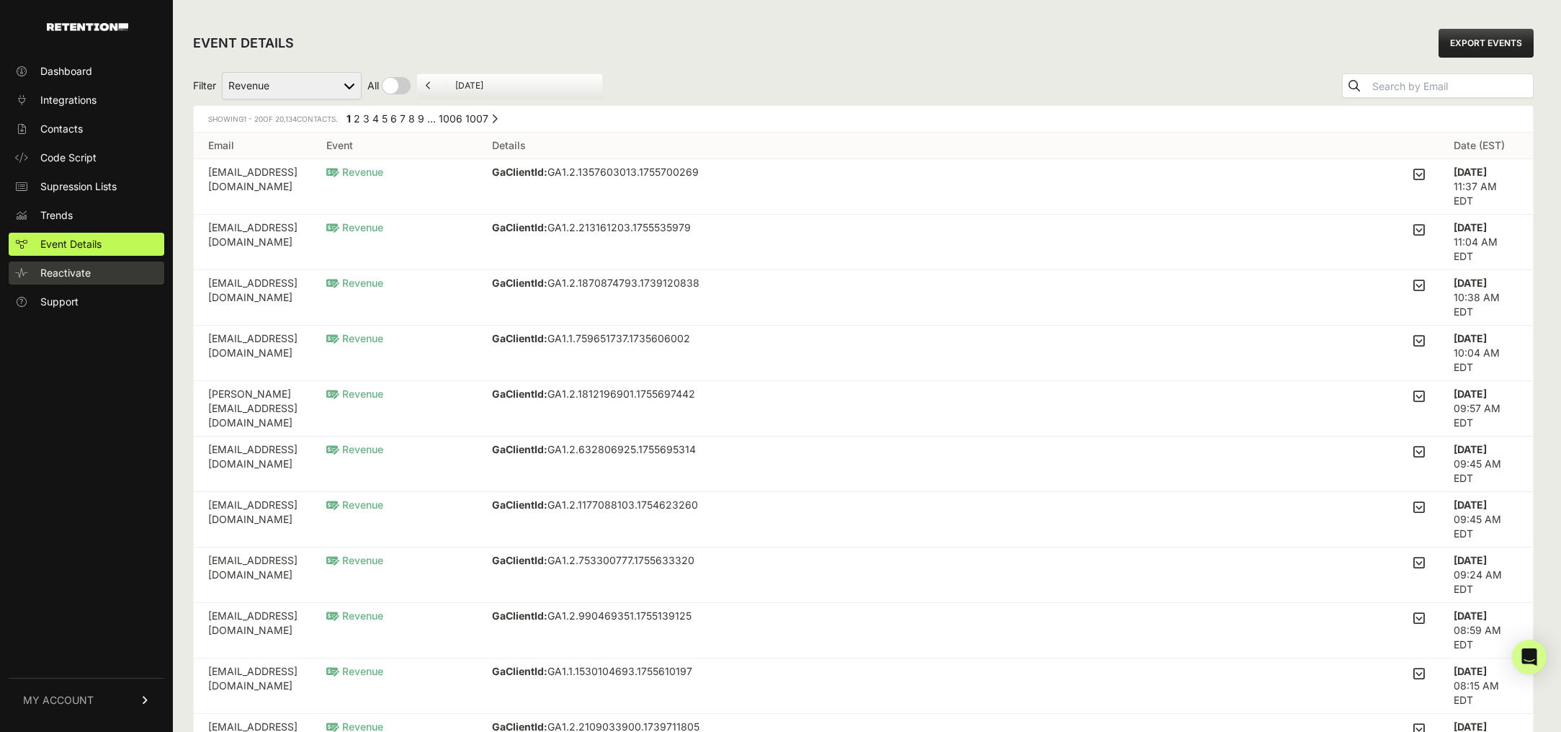
click at [57, 274] on span "Reactivate" at bounding box center [65, 273] width 50 height 14
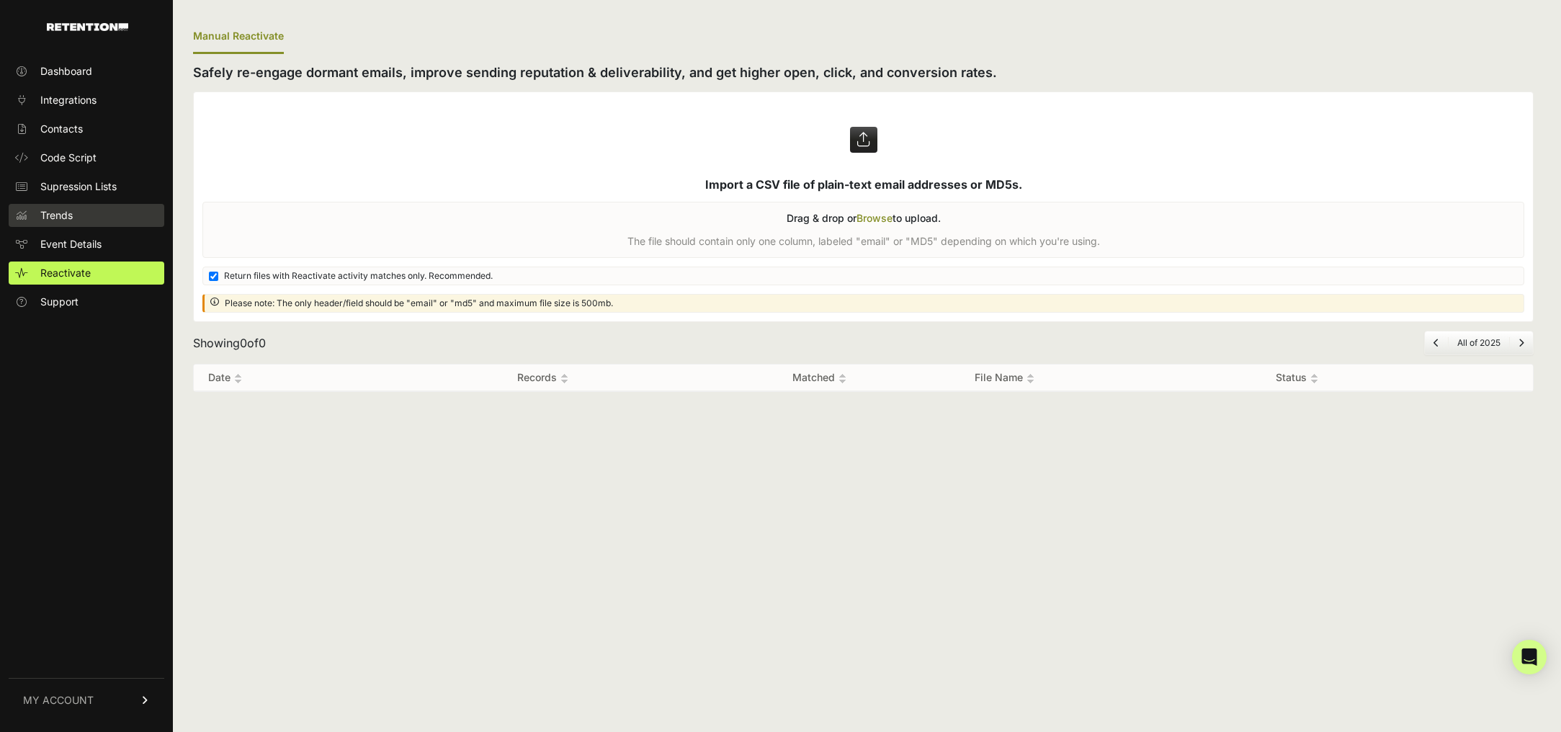
click at [62, 213] on span "Trends" at bounding box center [56, 215] width 32 height 14
click at [63, 242] on span "Event Details" at bounding box center [70, 244] width 61 height 14
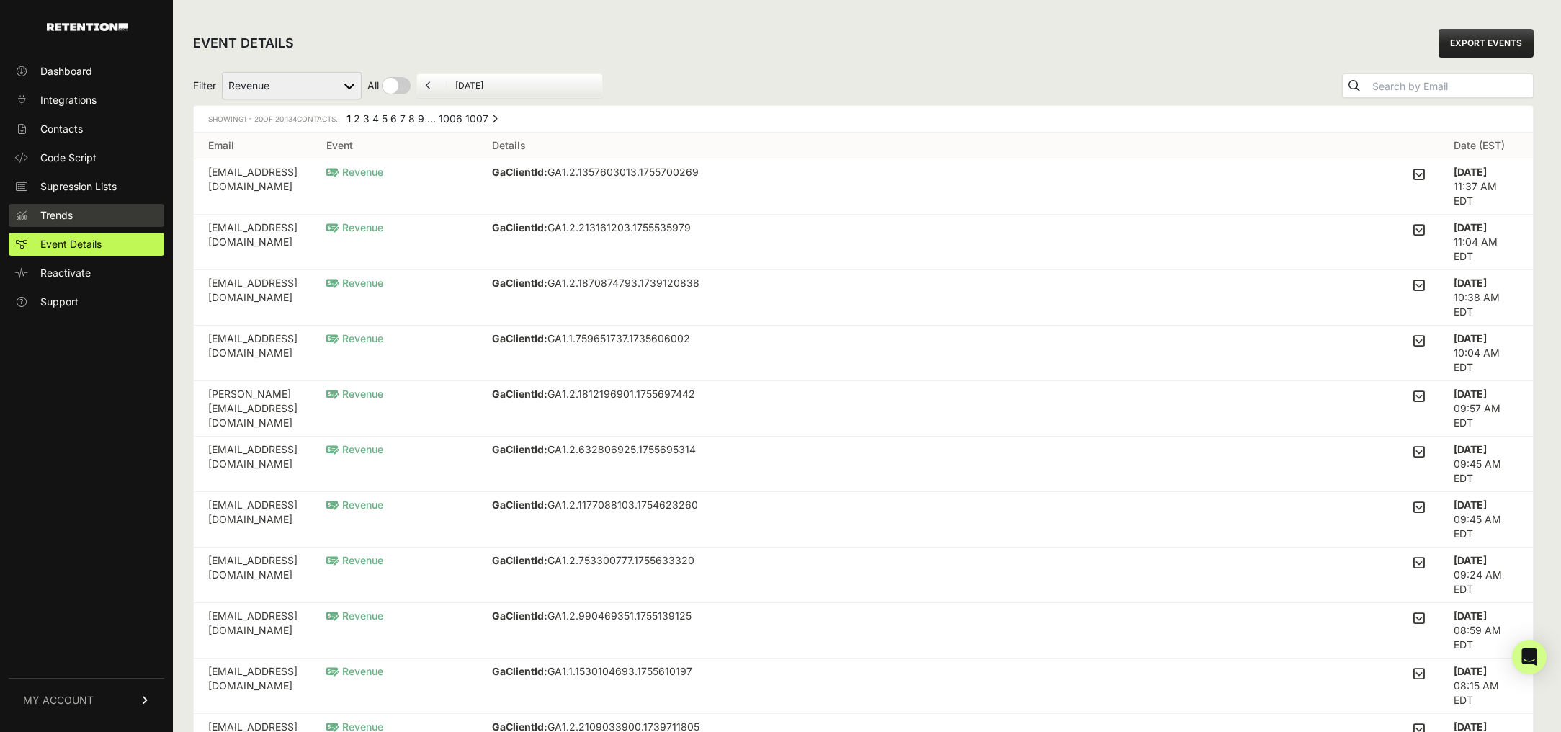
click at [65, 210] on span "Trends" at bounding box center [56, 215] width 32 height 14
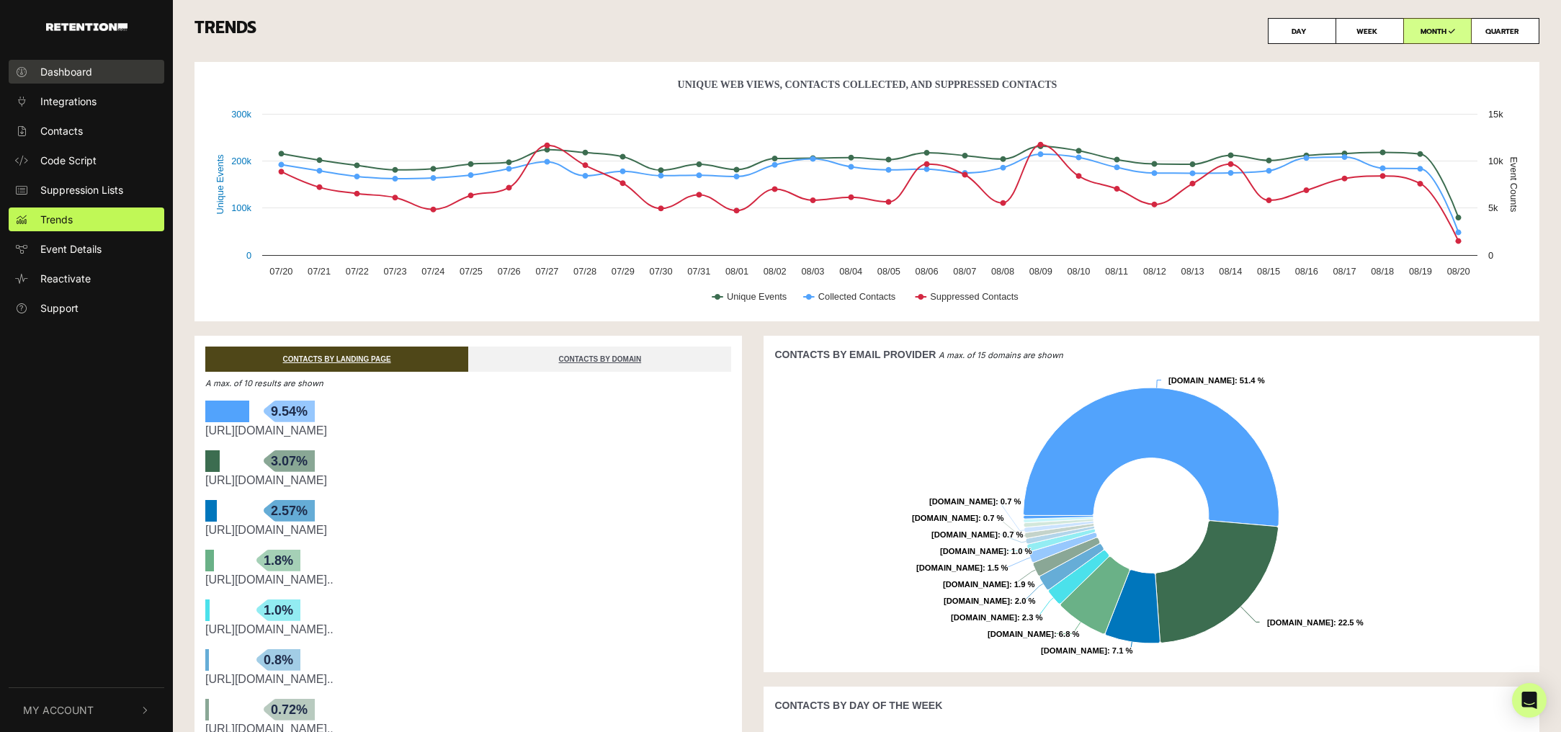
click at [61, 73] on span "Dashboard" at bounding box center [66, 71] width 52 height 15
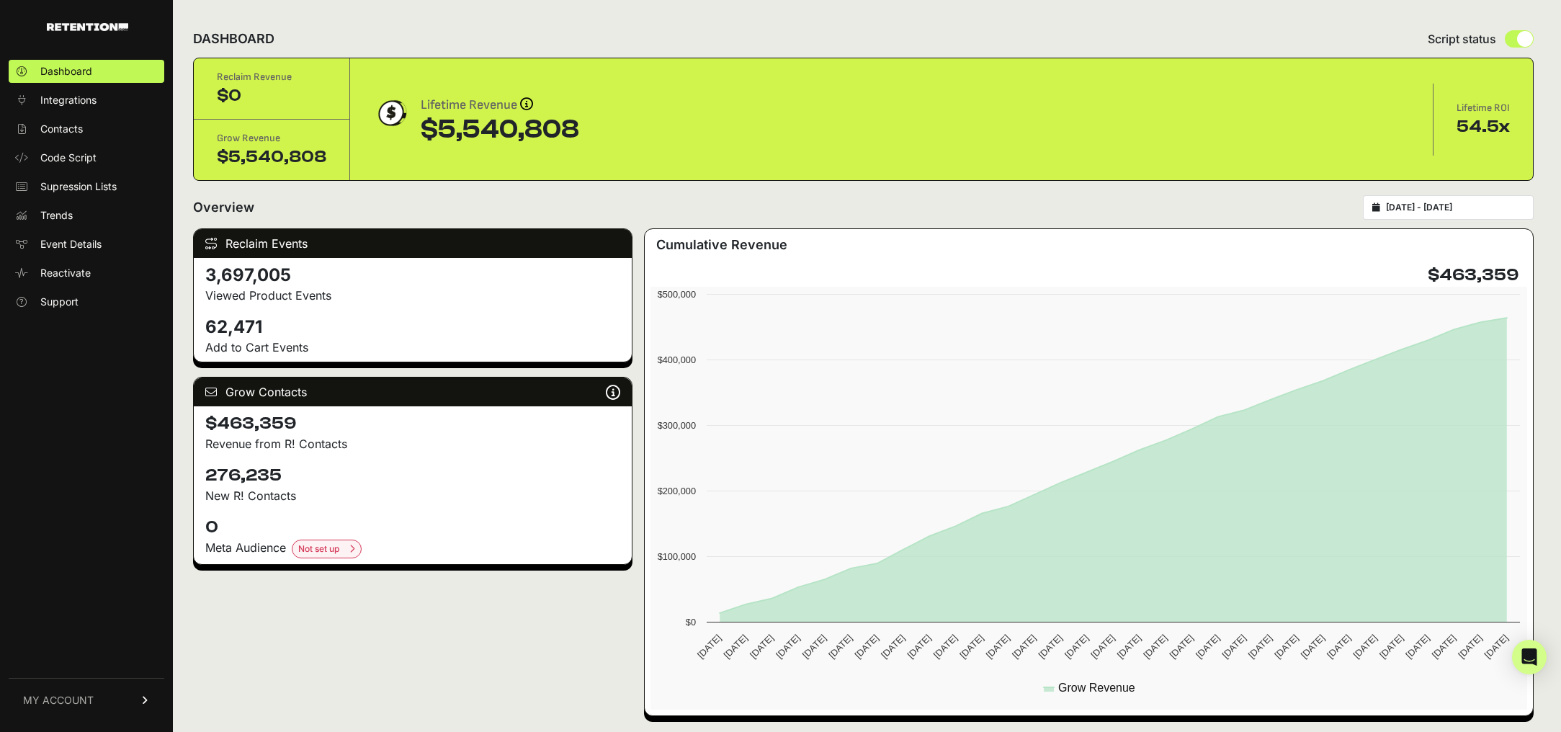
type input "[DATE]"
click at [1482, 210] on input "[DATE] - [DATE]" at bounding box center [1455, 208] width 138 height 12
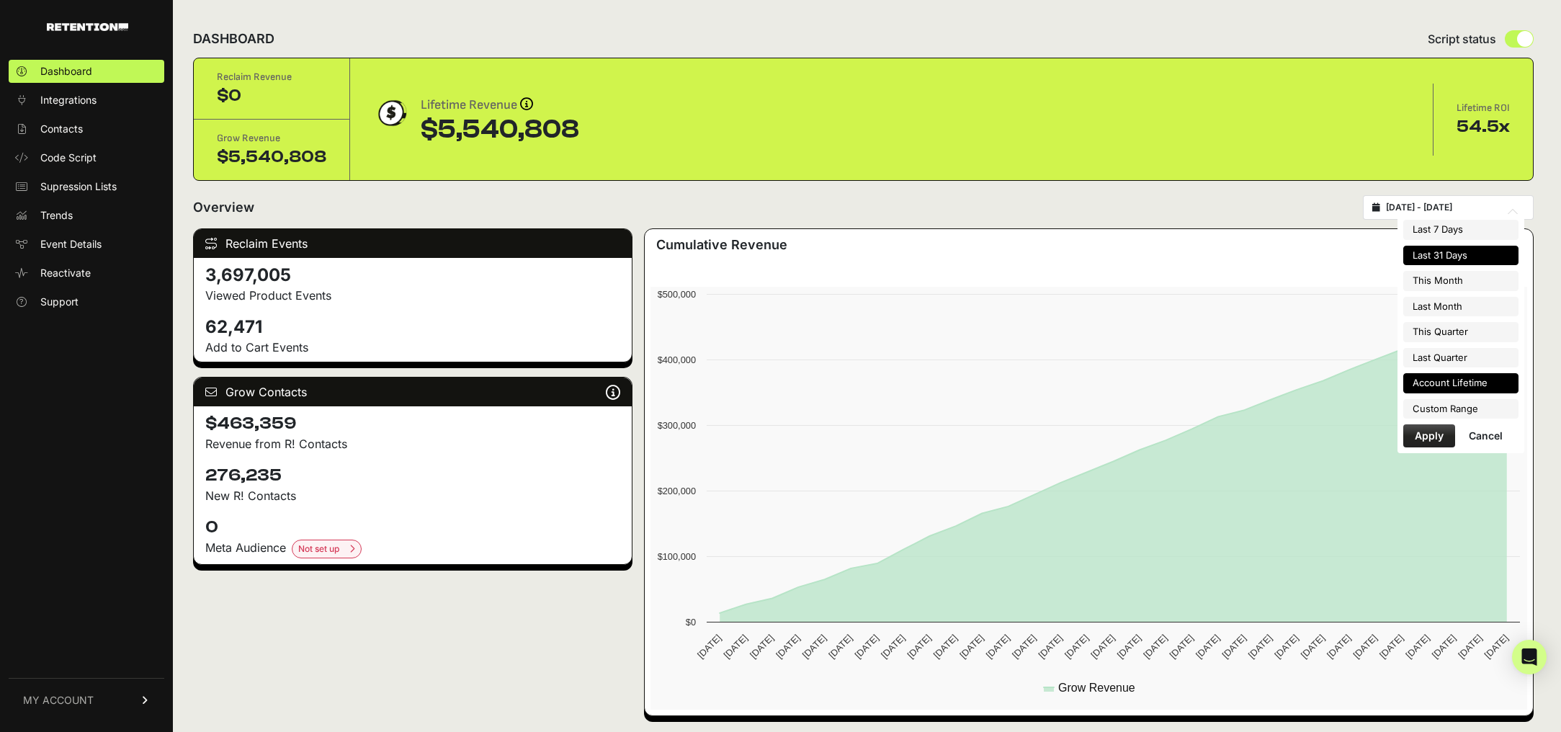
type input "[DATE]"
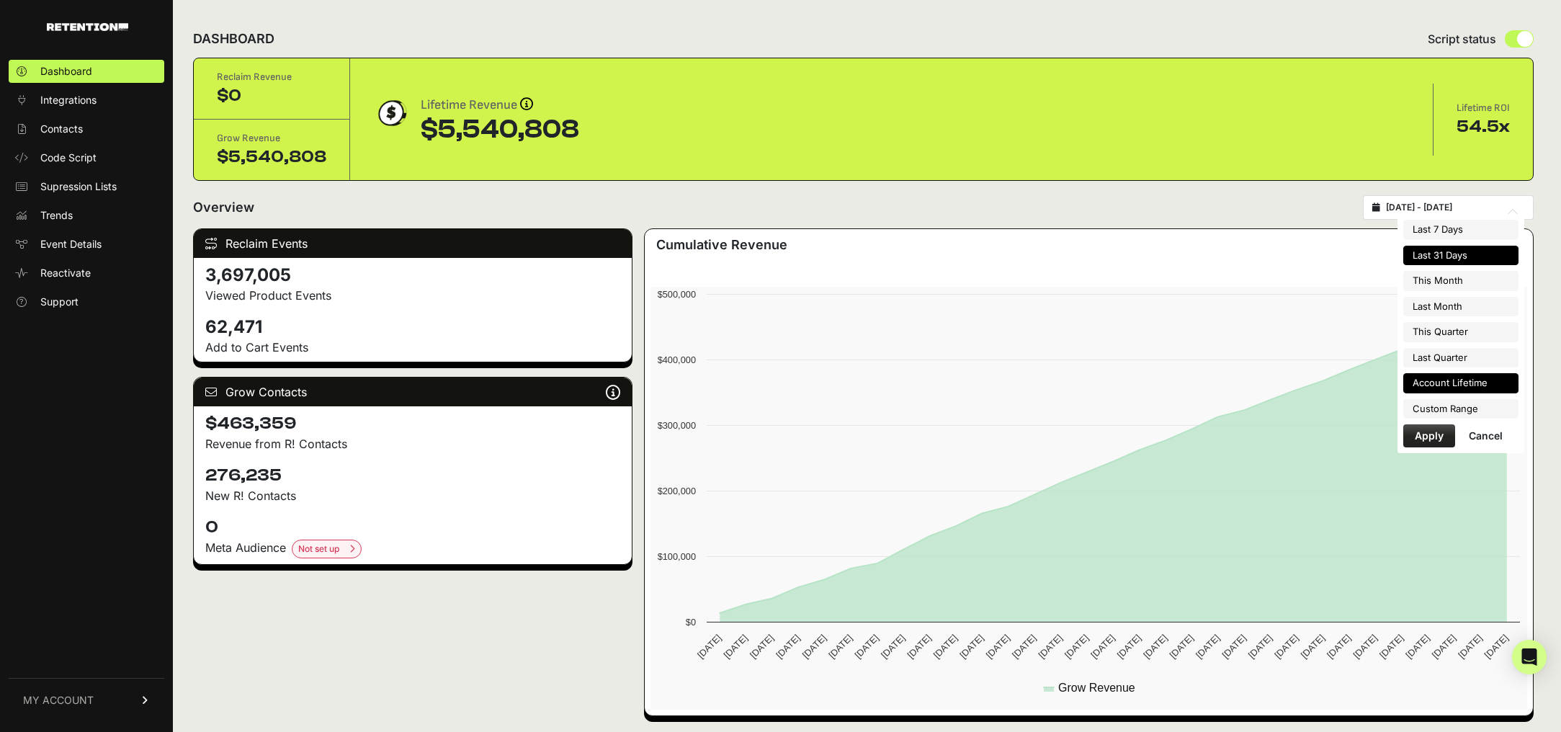
type input "[DATE]"
click at [1436, 407] on li "Custom Range" at bounding box center [1460, 409] width 115 height 20
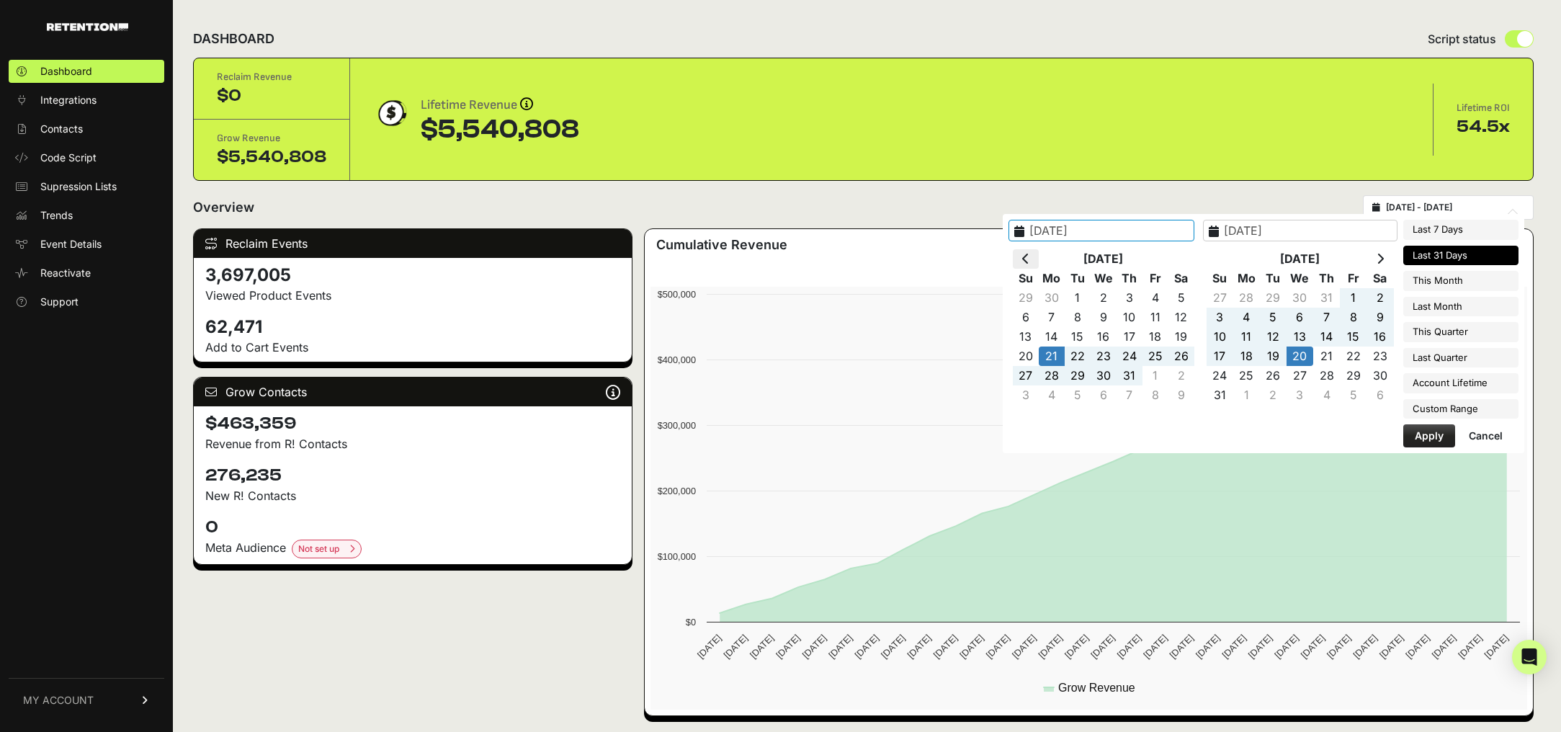
click at [1039, 260] on th at bounding box center [1026, 258] width 26 height 19
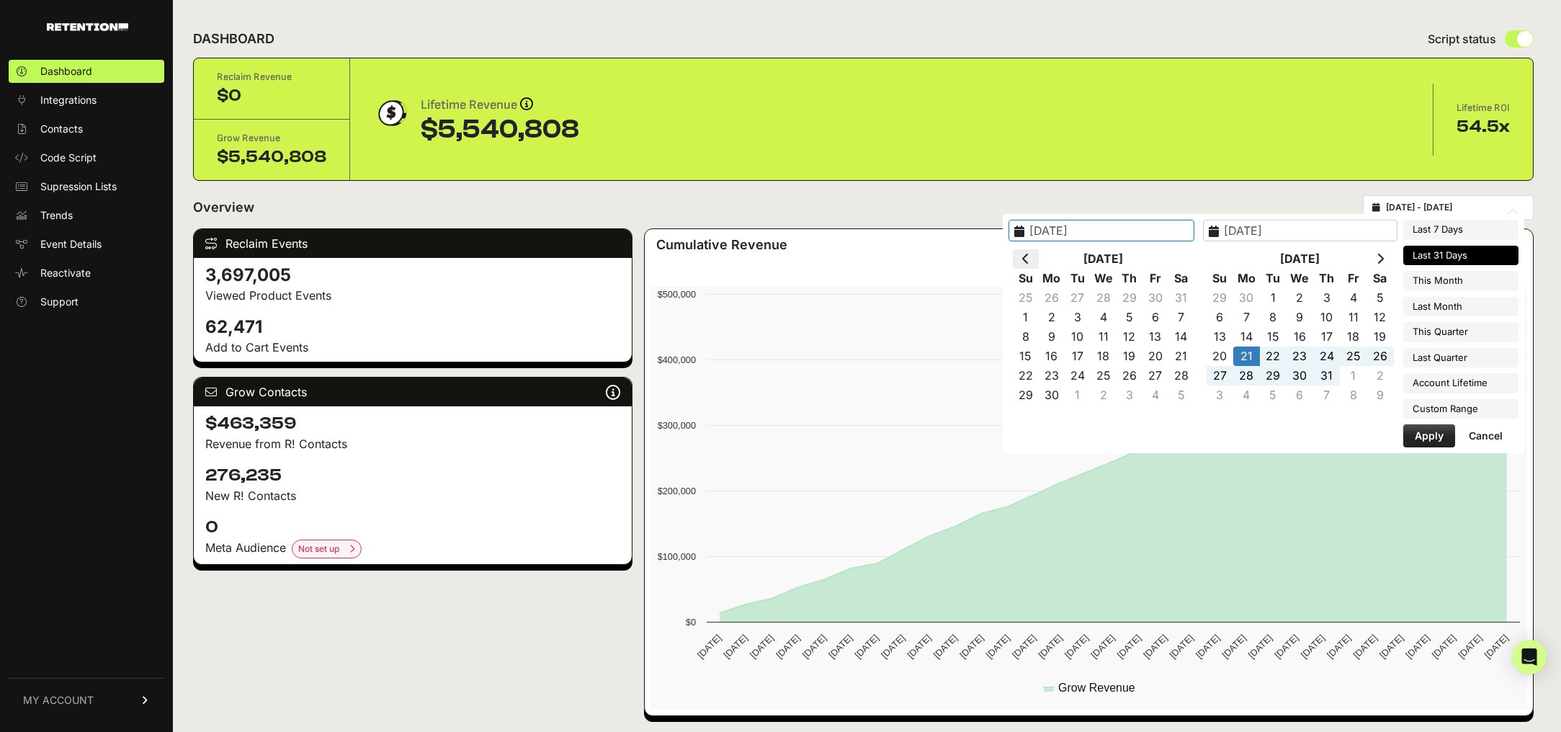
click at [1029, 260] on icon at bounding box center [1025, 259] width 7 height 12
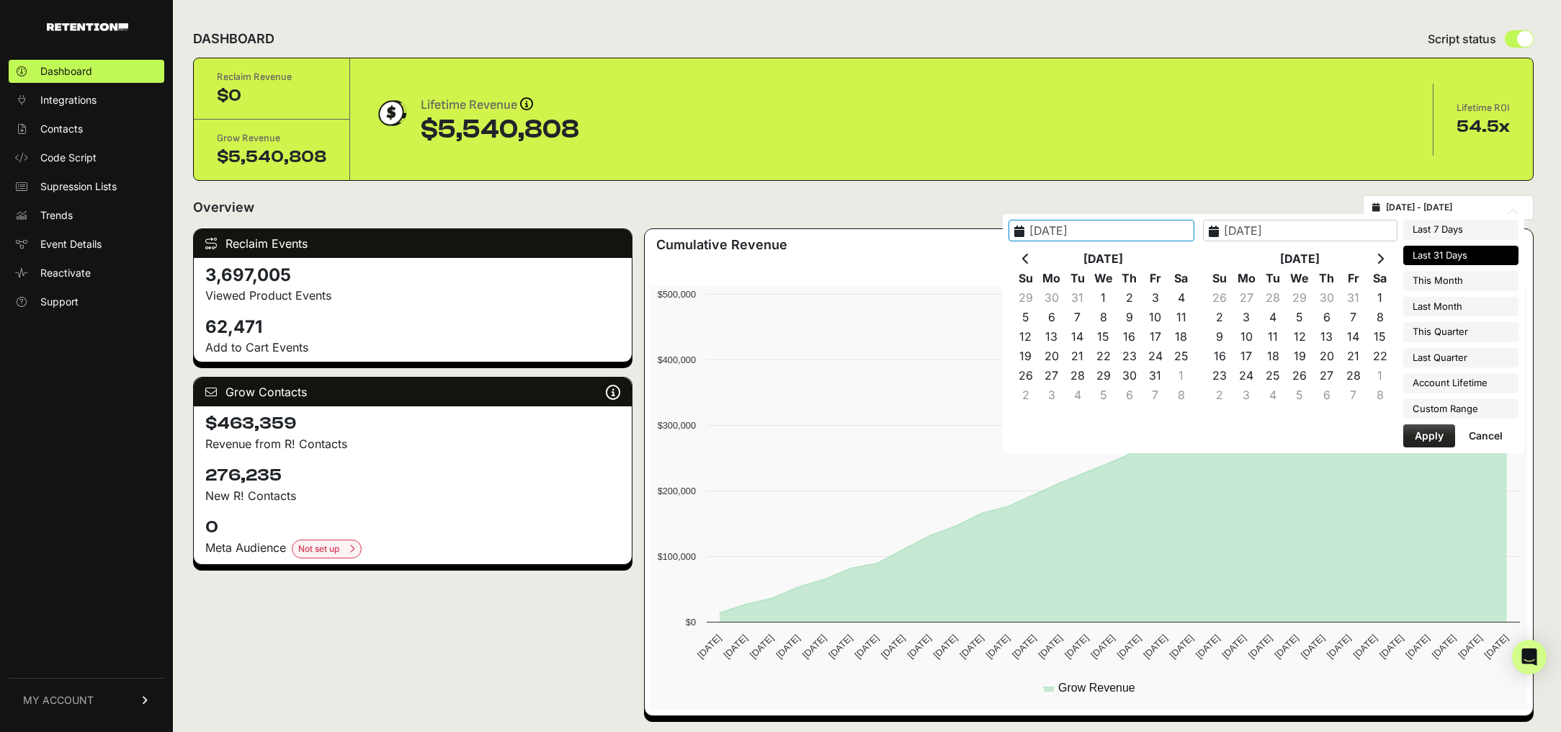
click at [1029, 260] on icon at bounding box center [1025, 259] width 7 height 12
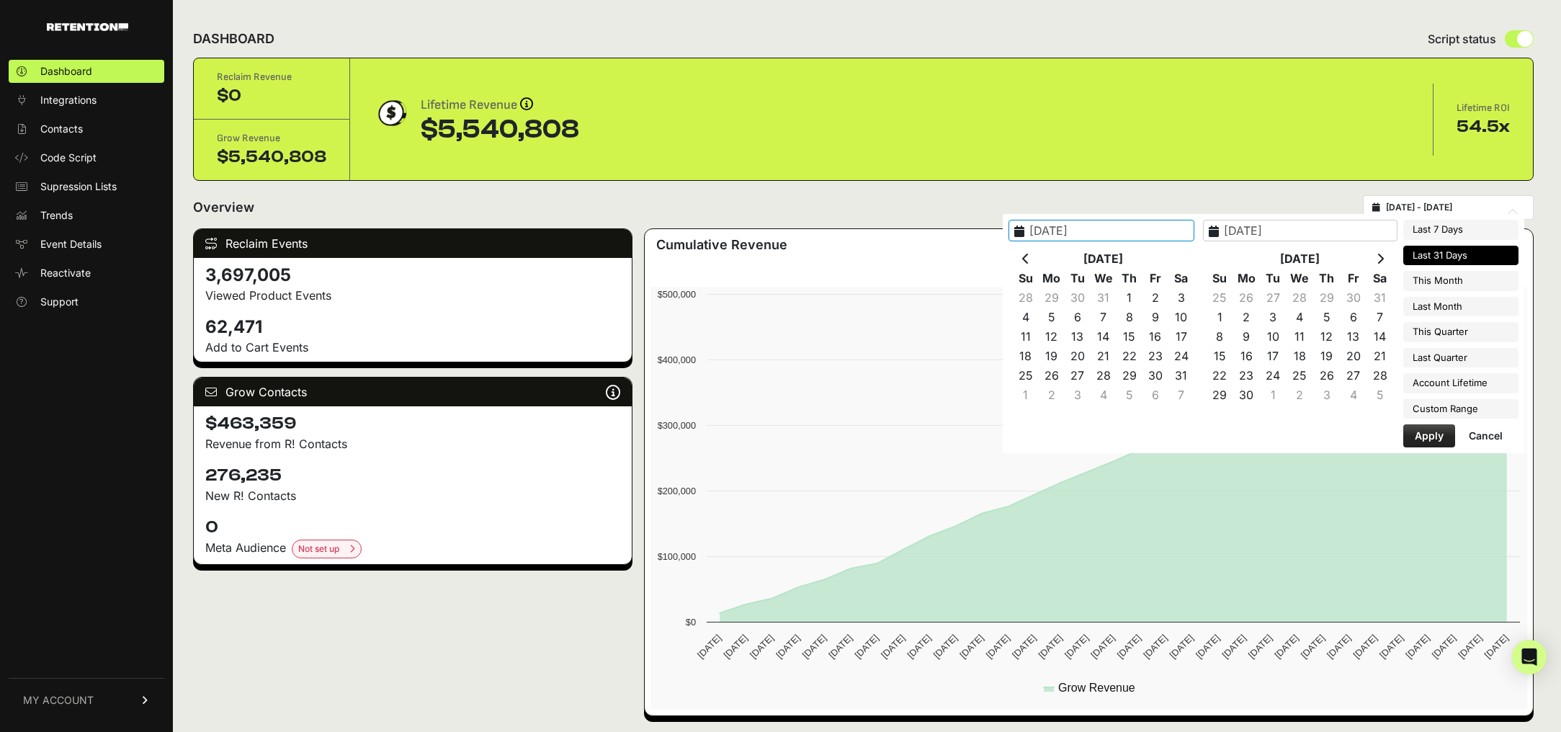
click at [1029, 260] on icon at bounding box center [1025, 259] width 7 height 12
type input "[DATE]"
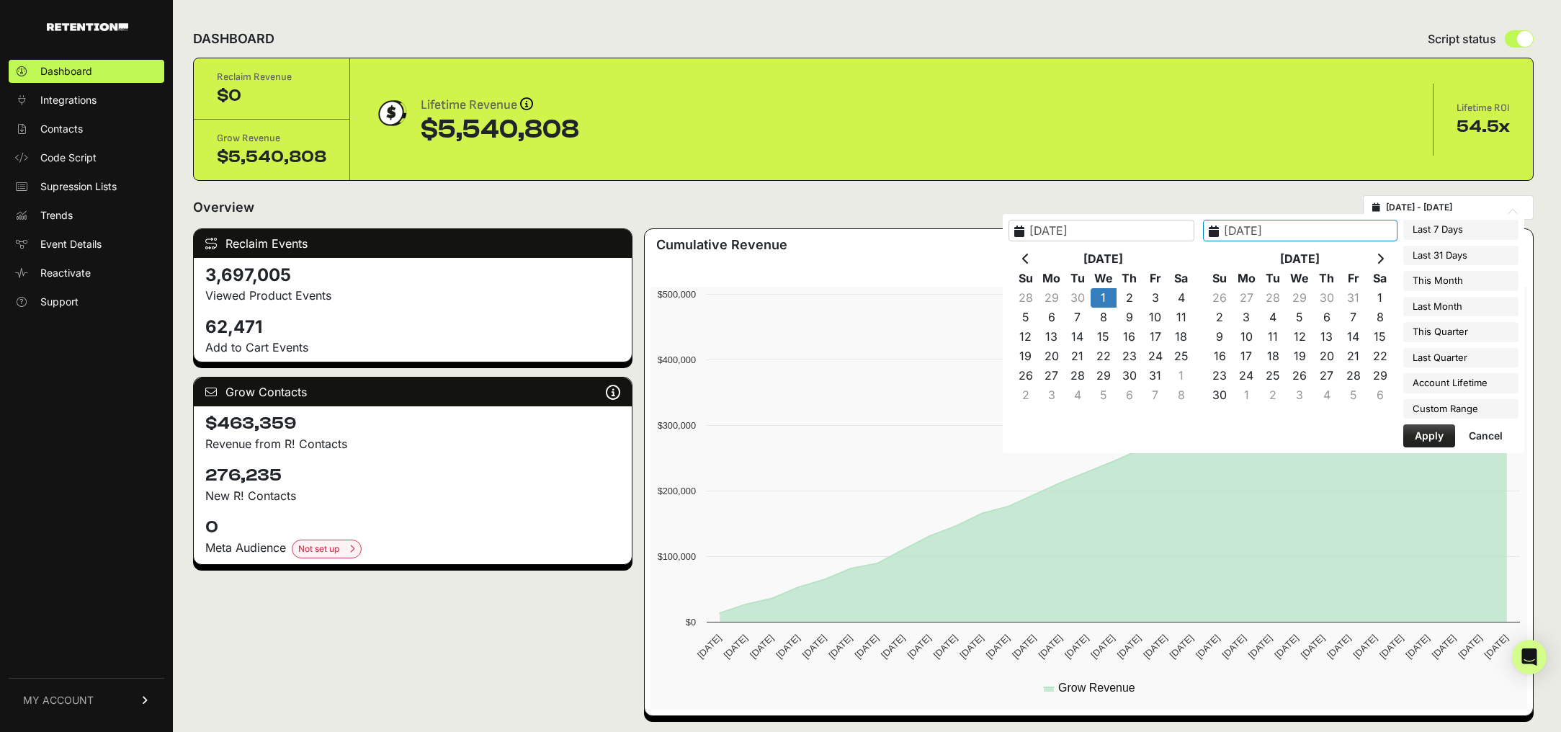
click at [1300, 230] on input "[DATE]" at bounding box center [1300, 231] width 194 height 22
click at [1219, 233] on icon at bounding box center [1214, 231] width 10 height 12
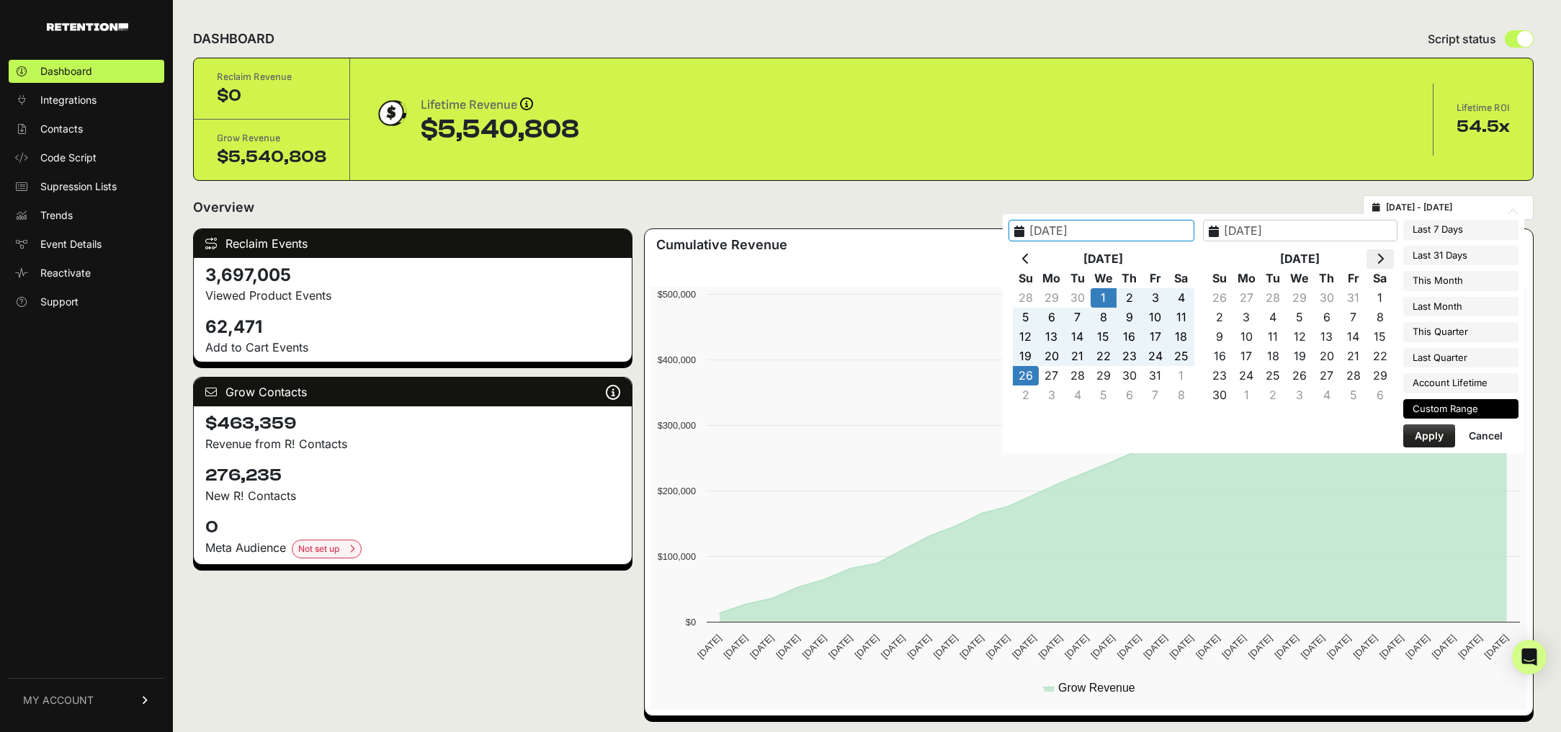
click at [1382, 259] on icon at bounding box center [1379, 259] width 7 height 12
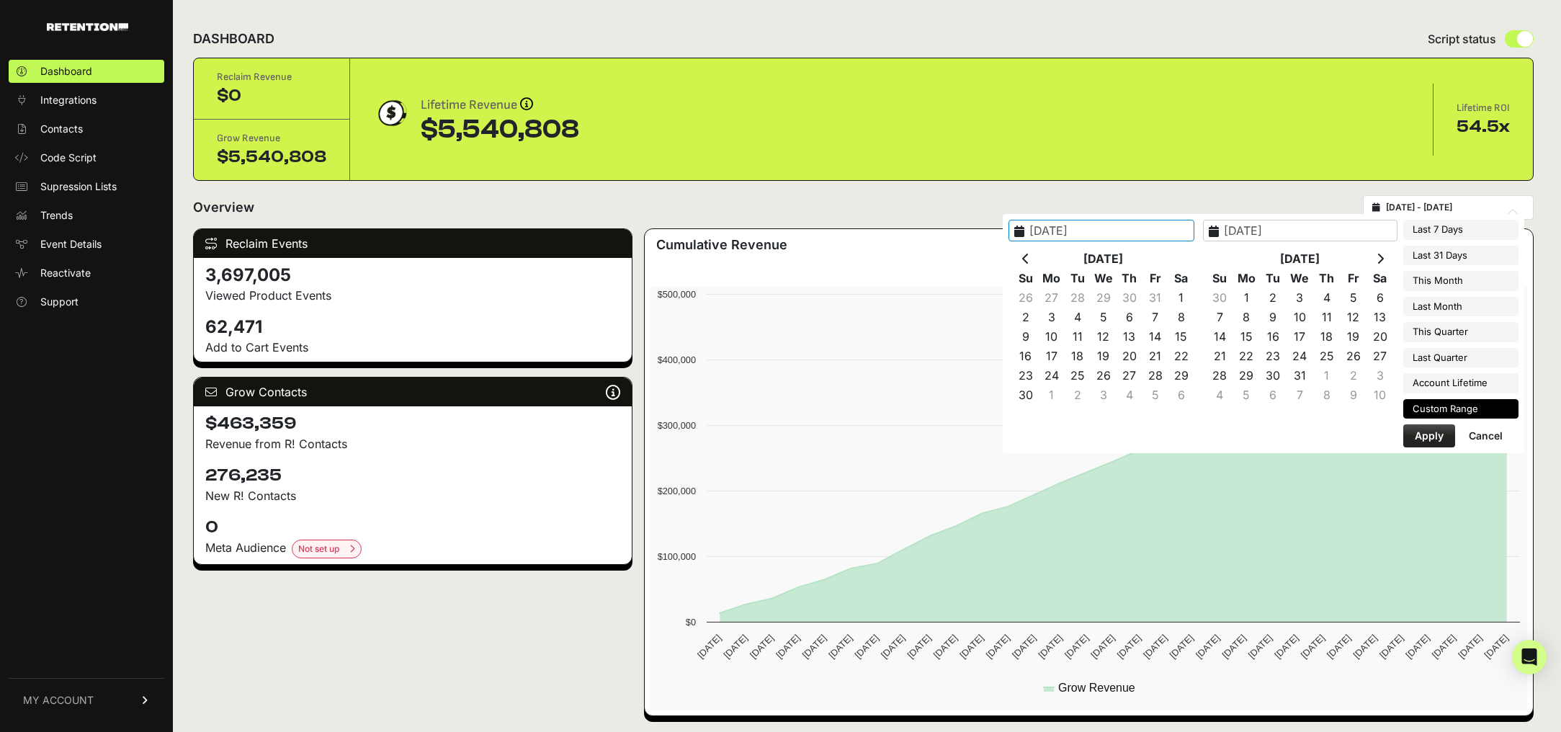
click at [1382, 259] on icon at bounding box center [1379, 259] width 7 height 12
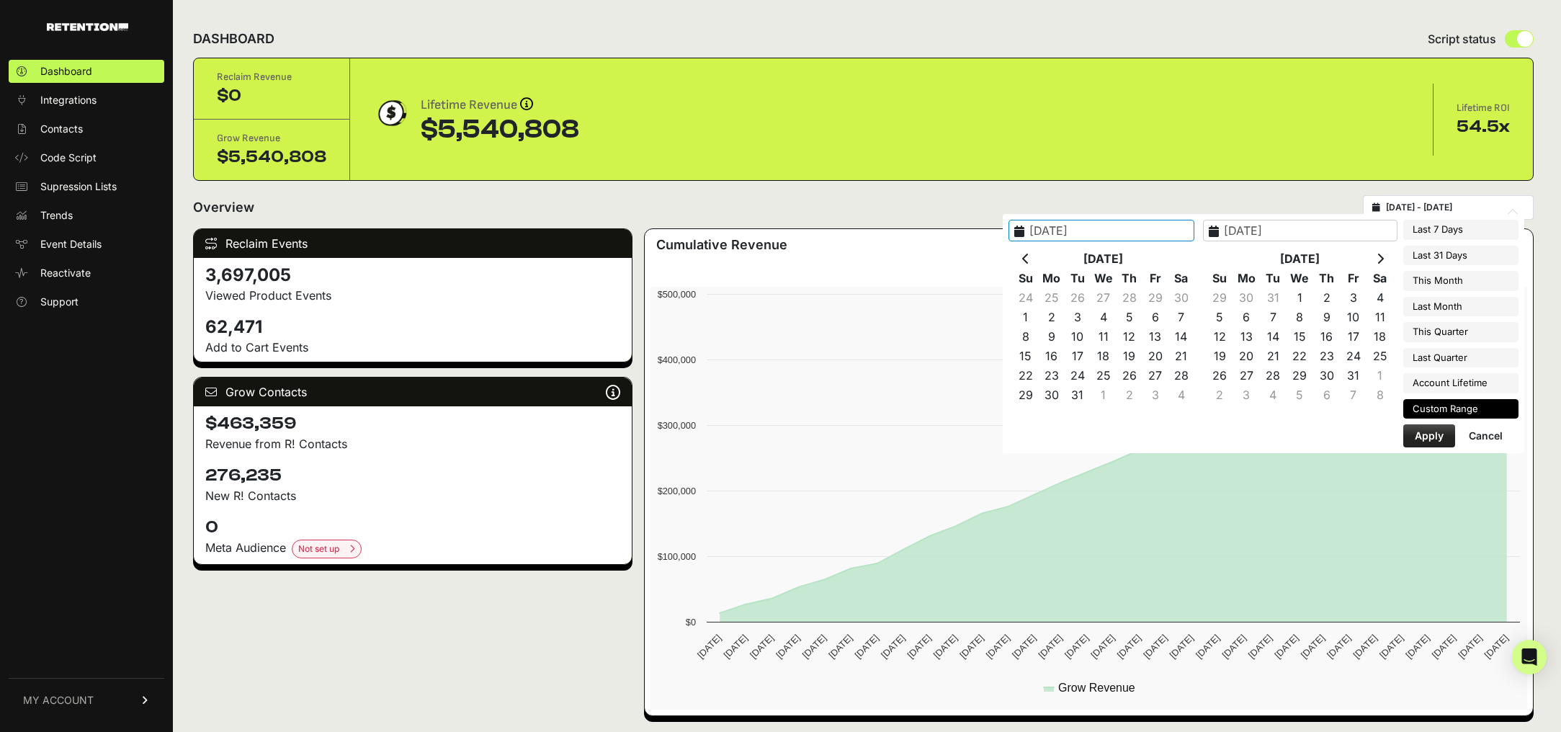
click at [1382, 259] on icon at bounding box center [1379, 259] width 7 height 12
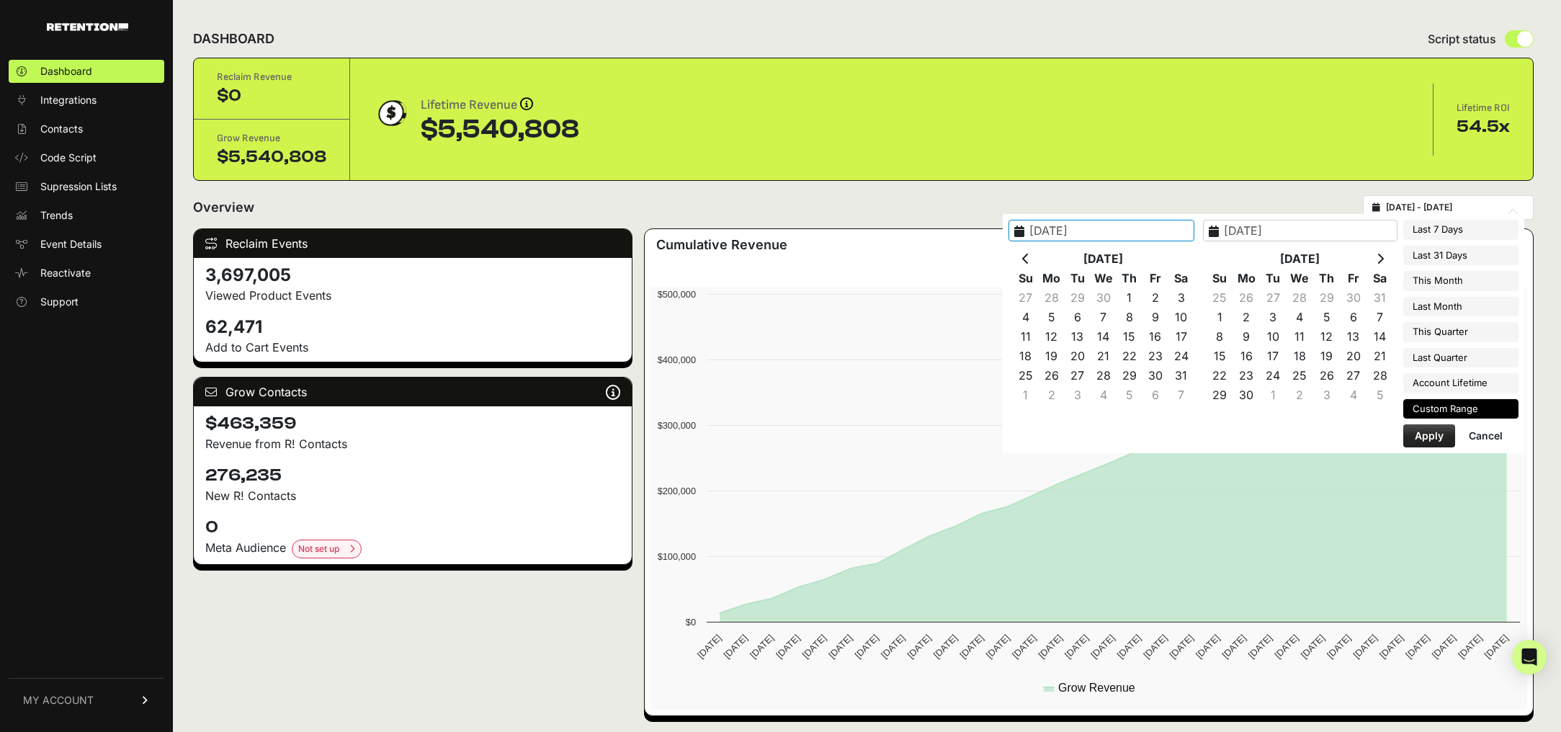
click at [1382, 259] on icon at bounding box center [1379, 259] width 7 height 12
type input "[DATE]"
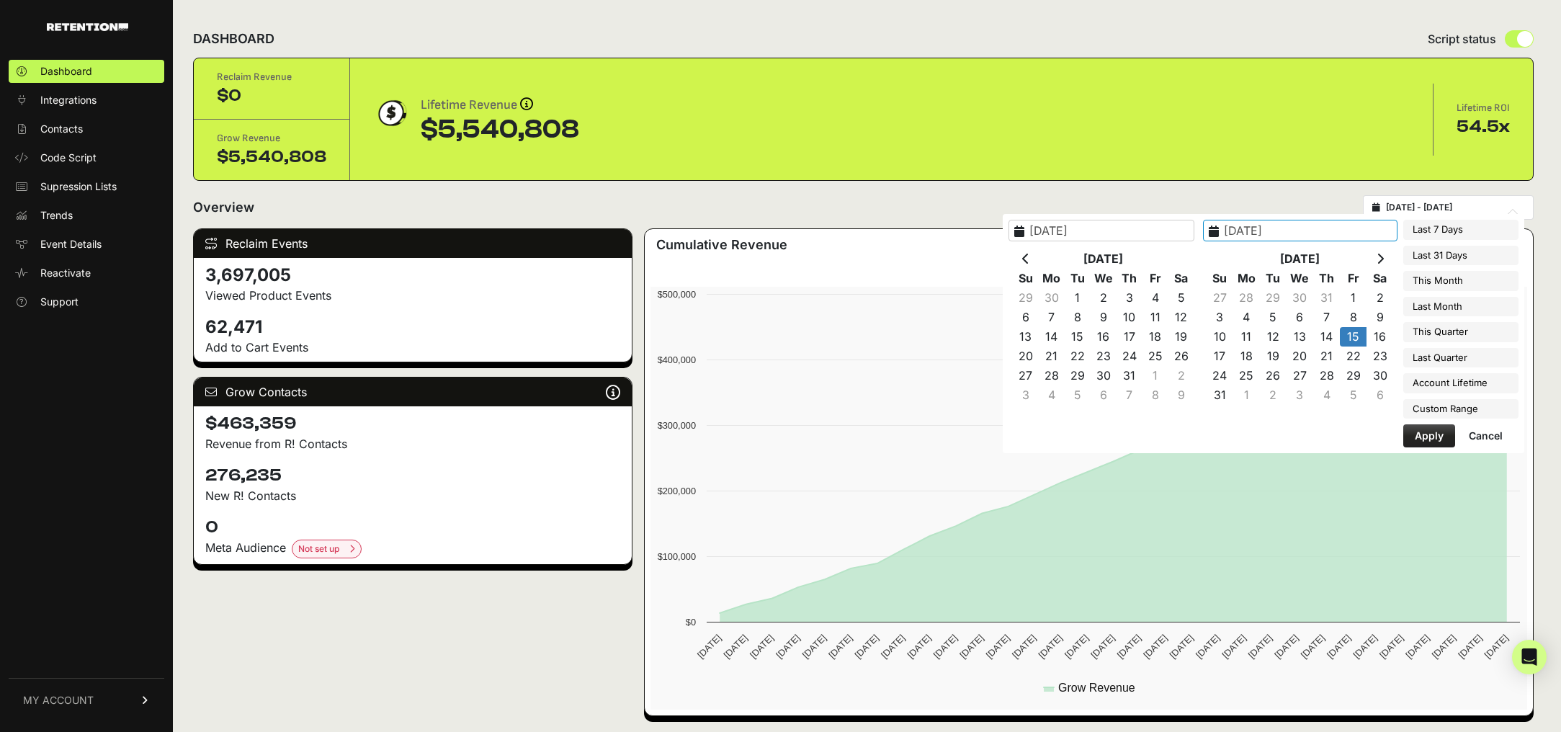
type input "[DATE]"
click at [1029, 259] on icon at bounding box center [1025, 259] width 7 height 12
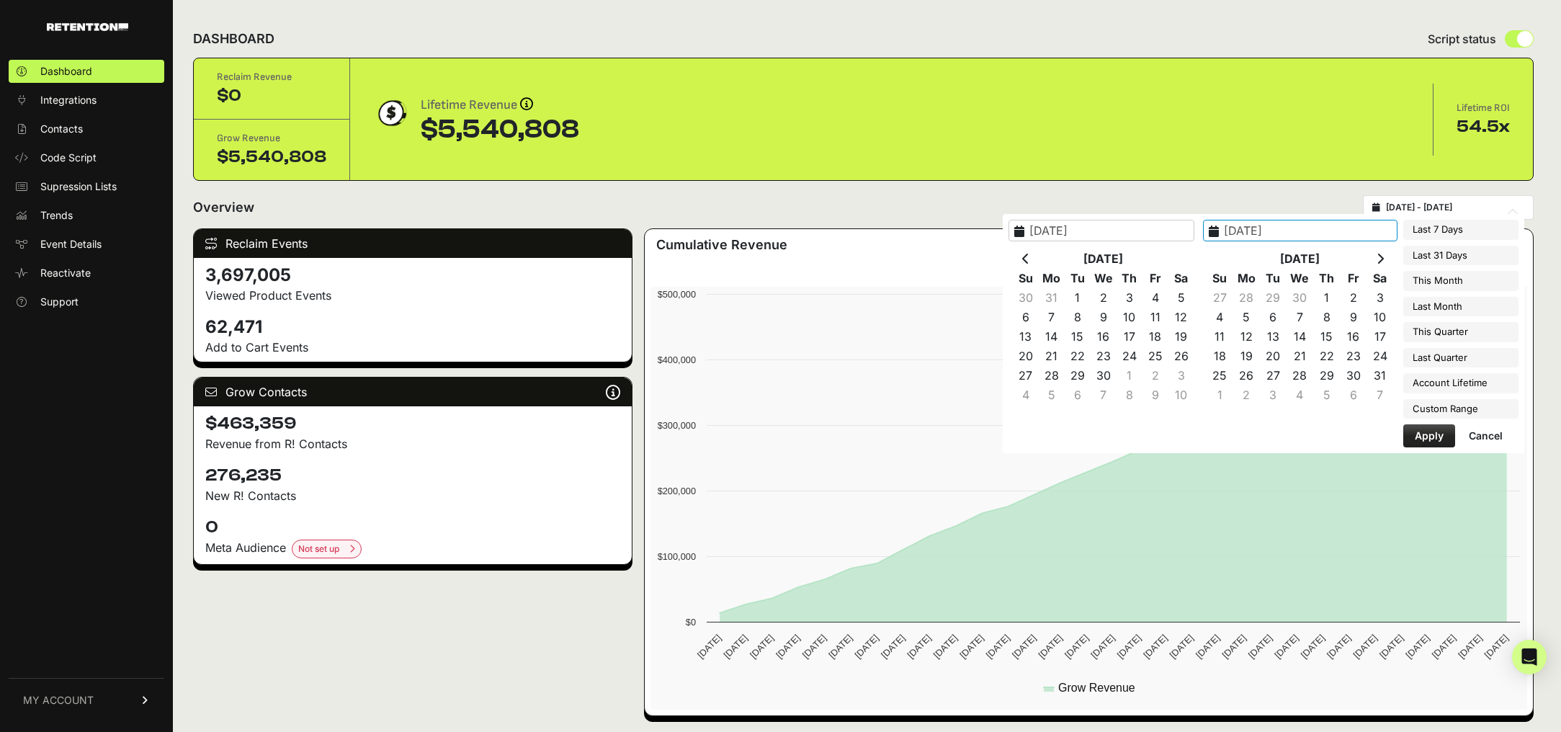
click at [1029, 259] on icon at bounding box center [1025, 259] width 7 height 12
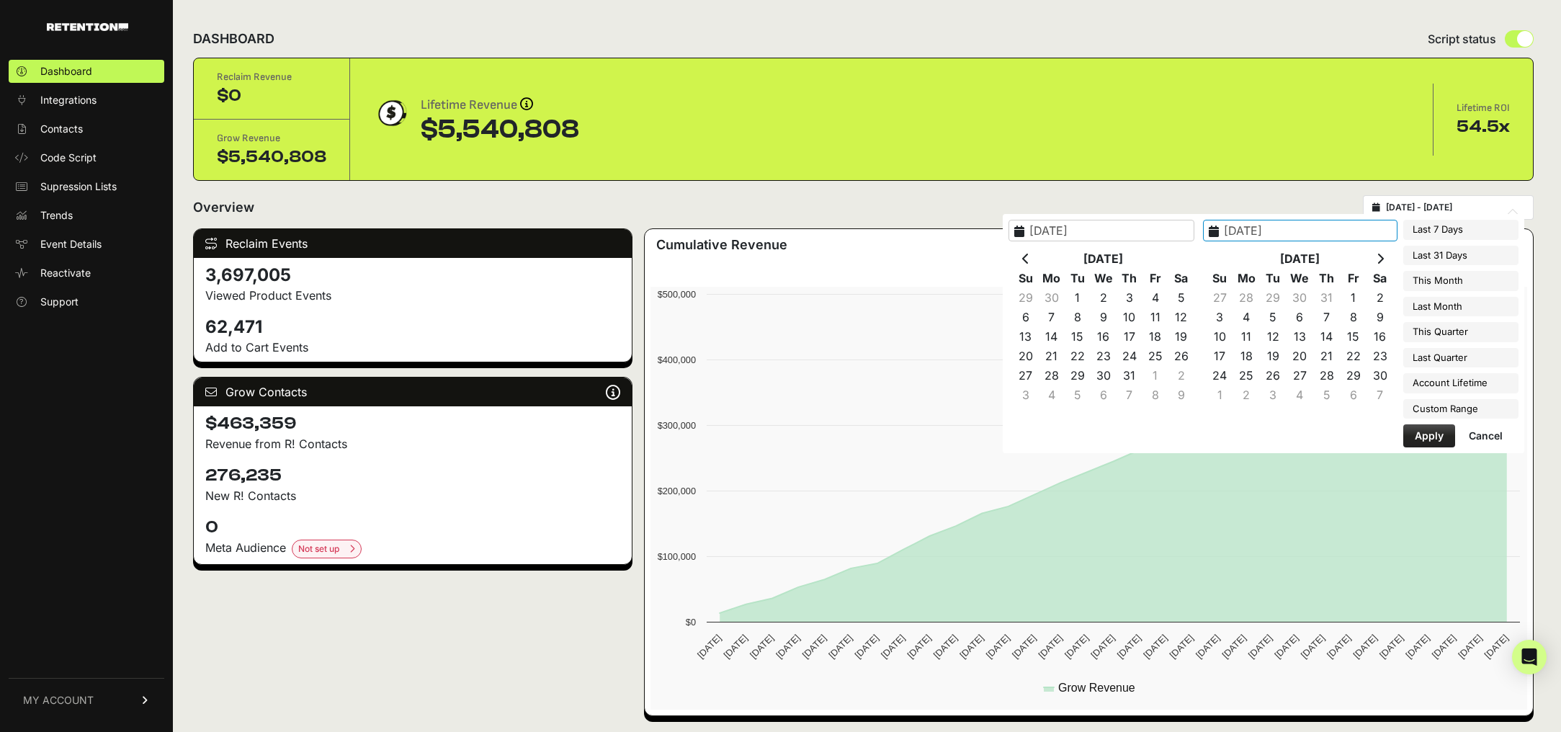
click at [1029, 259] on icon at bounding box center [1025, 259] width 7 height 12
type input "[DATE]"
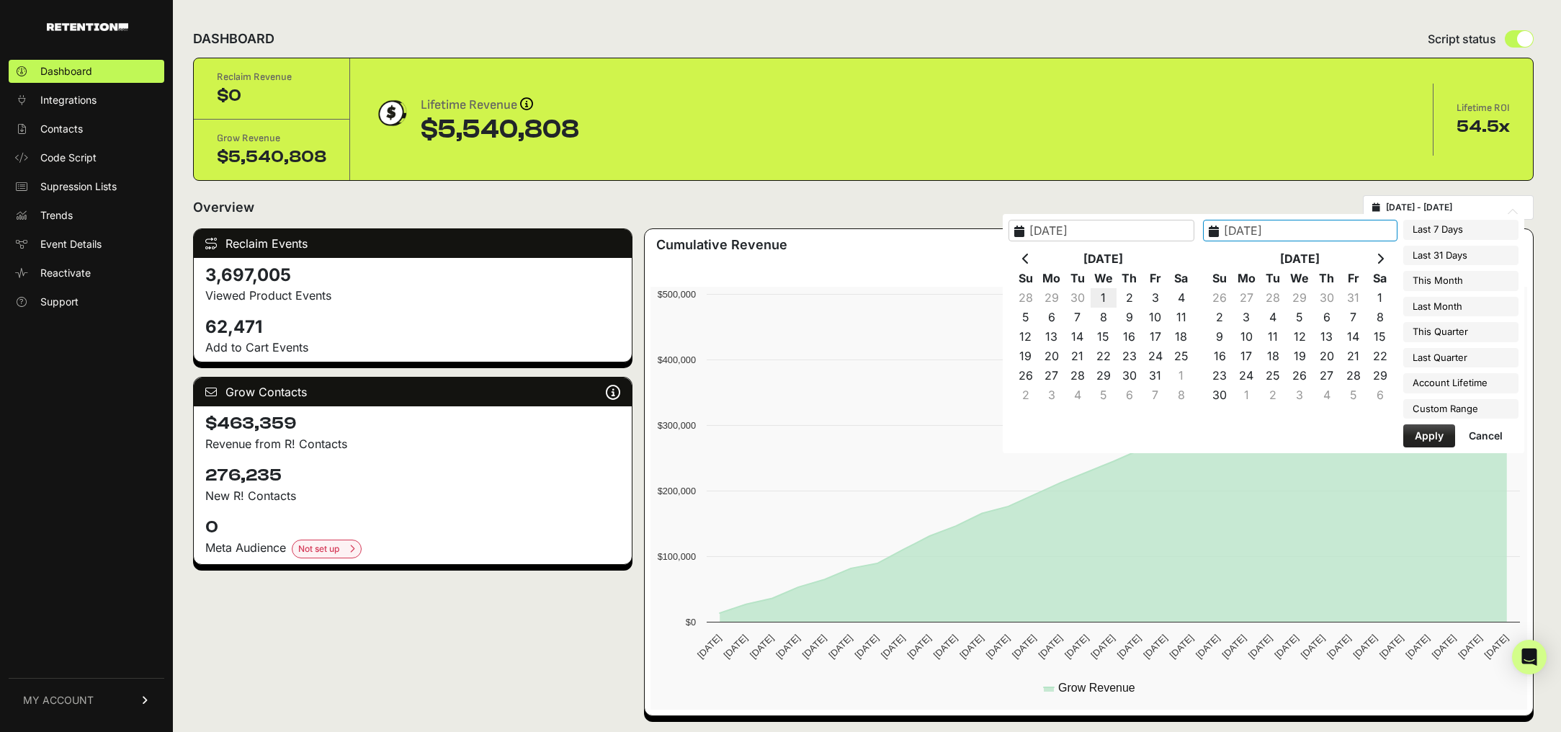
type input "[DATE]"
click at [1335, 232] on input "[DATE]" at bounding box center [1300, 231] width 194 height 22
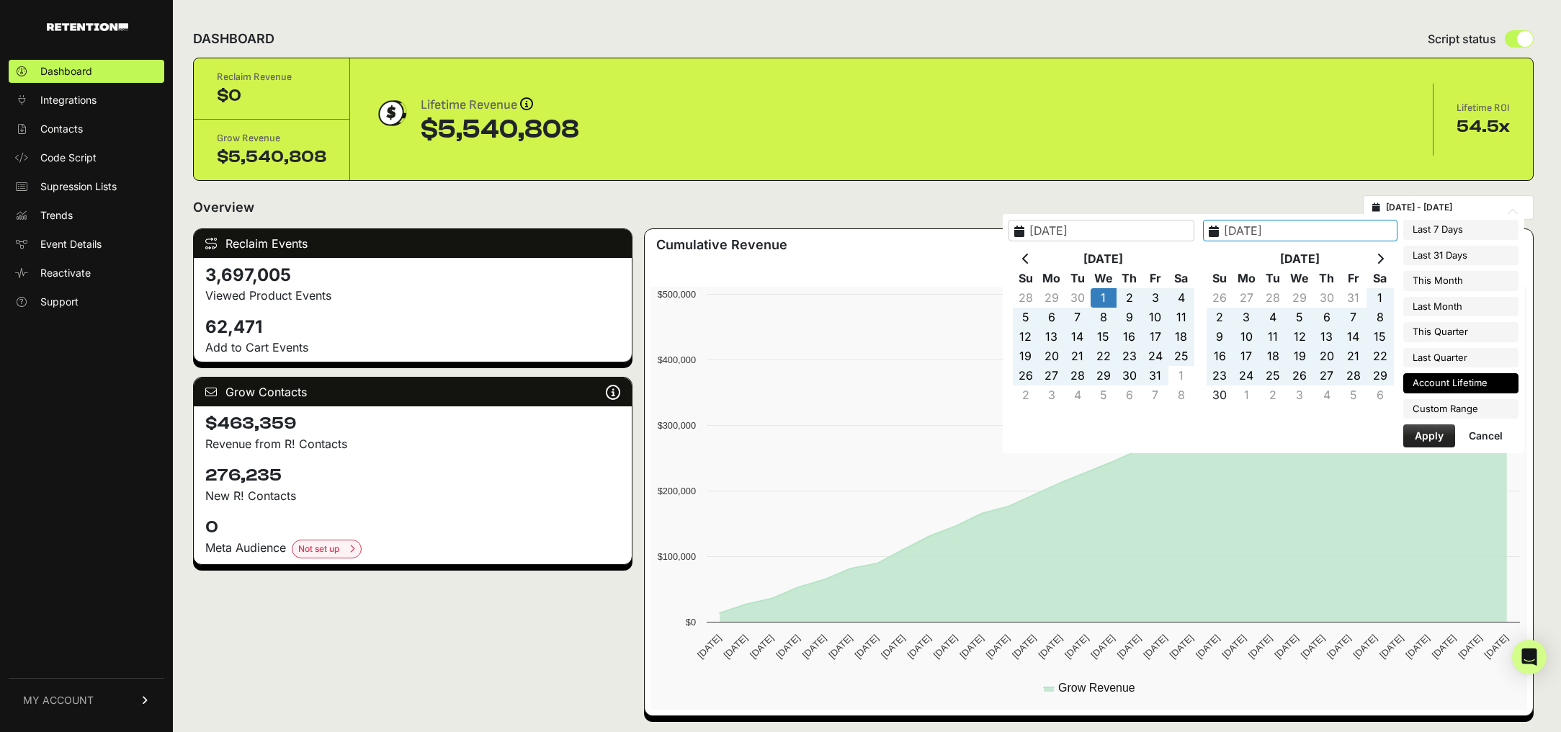
click at [1434, 384] on li "Account Lifetime" at bounding box center [1460, 383] width 115 height 20
type input "[DATE] - [DATE]"
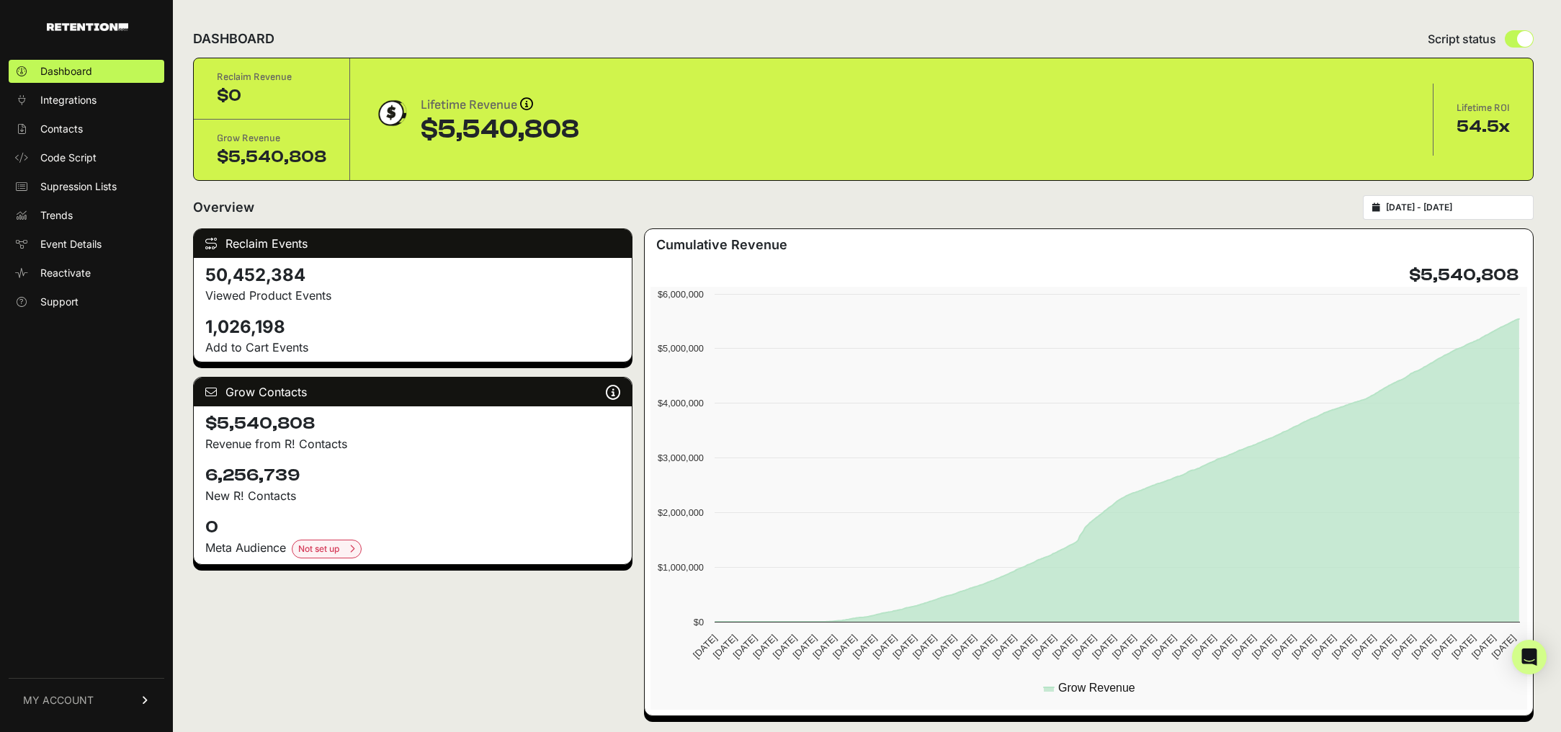
click at [185, 157] on div "DASHBOARD Script status Reclaim Revenue $0 Grow Revenue $5,540,808 Lifetime Rev…" at bounding box center [863, 600] width 1381 height 1200
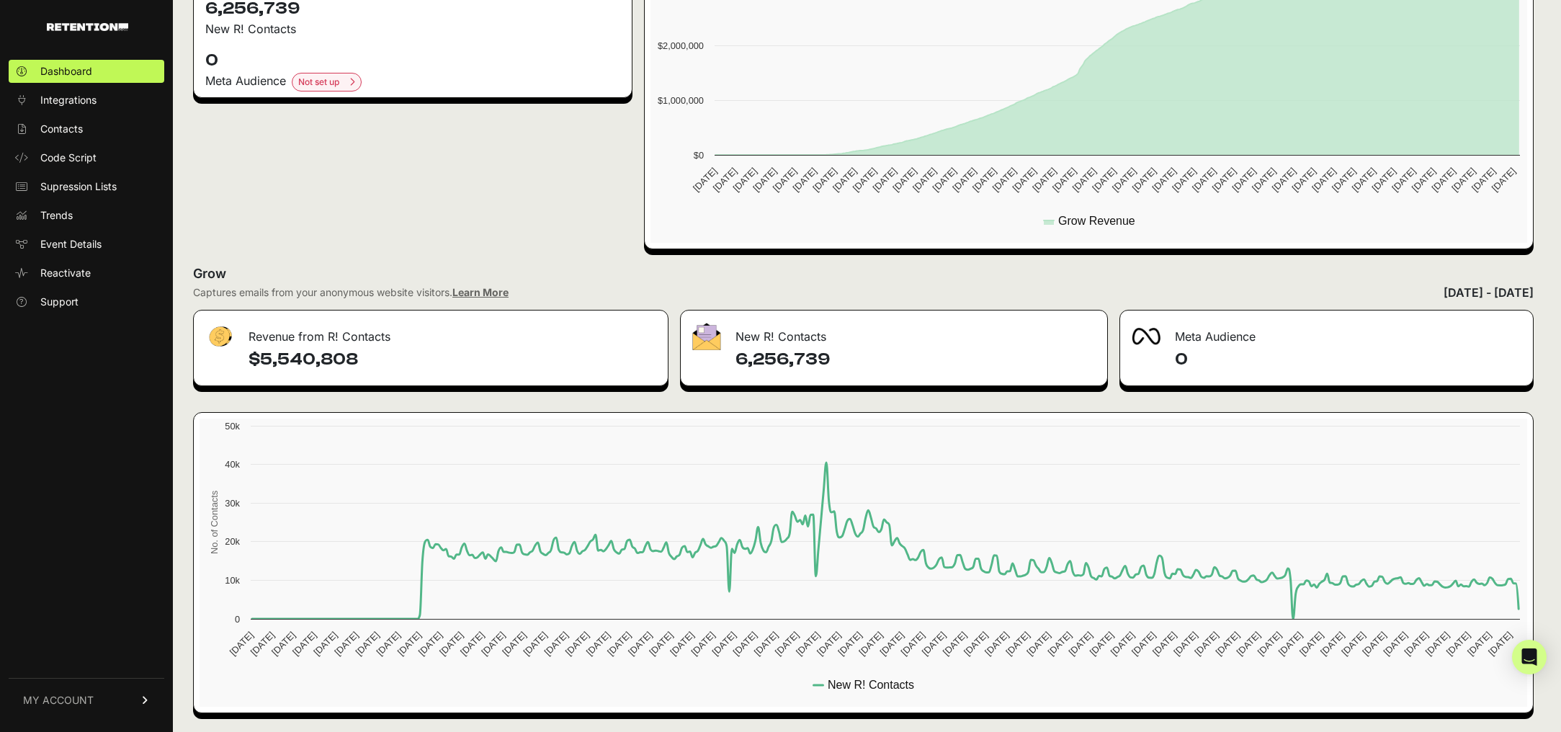
scroll to position [468, 0]
